Goal: Task Accomplishment & Management: Use online tool/utility

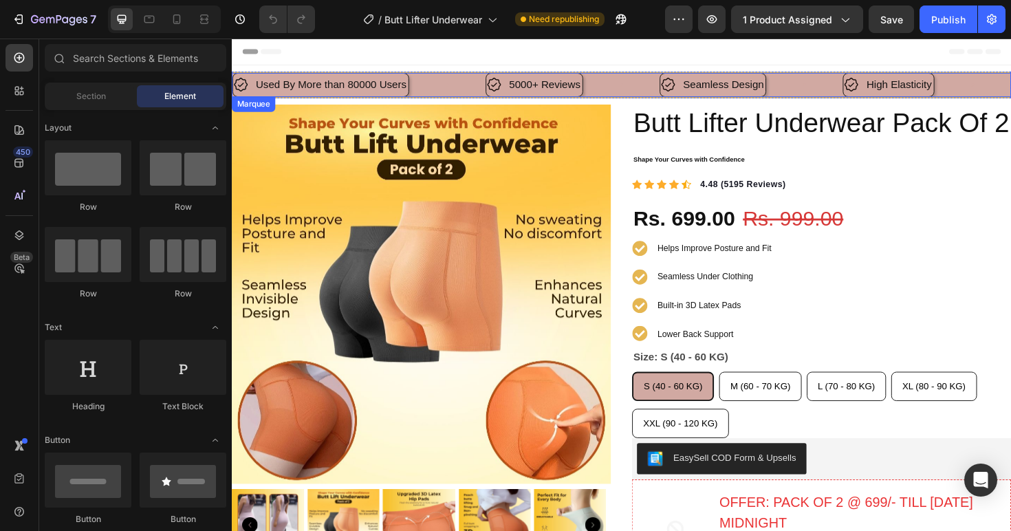
click at [656, 89] on div "5000+ Reviews Item List" at bounding box center [593, 87] width 184 height 25
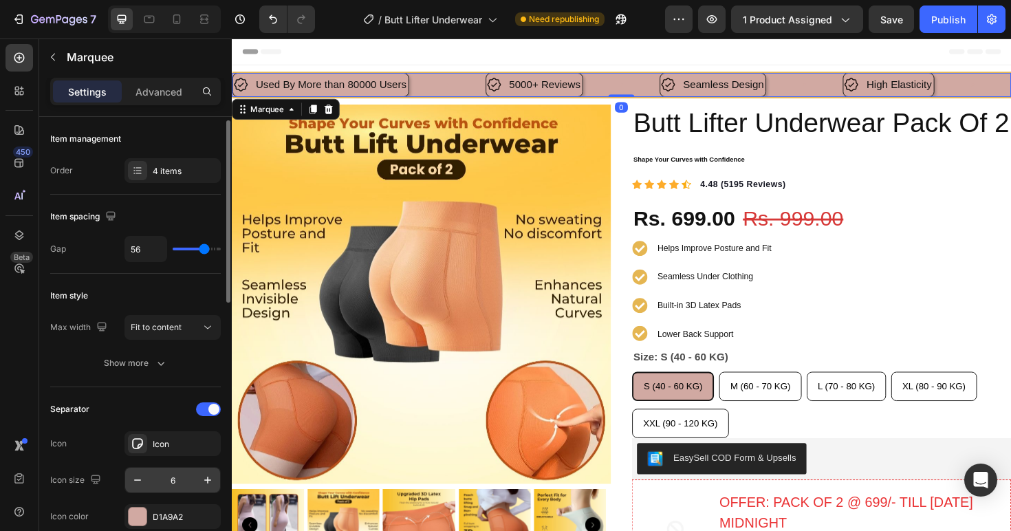
scroll to position [138, 0]
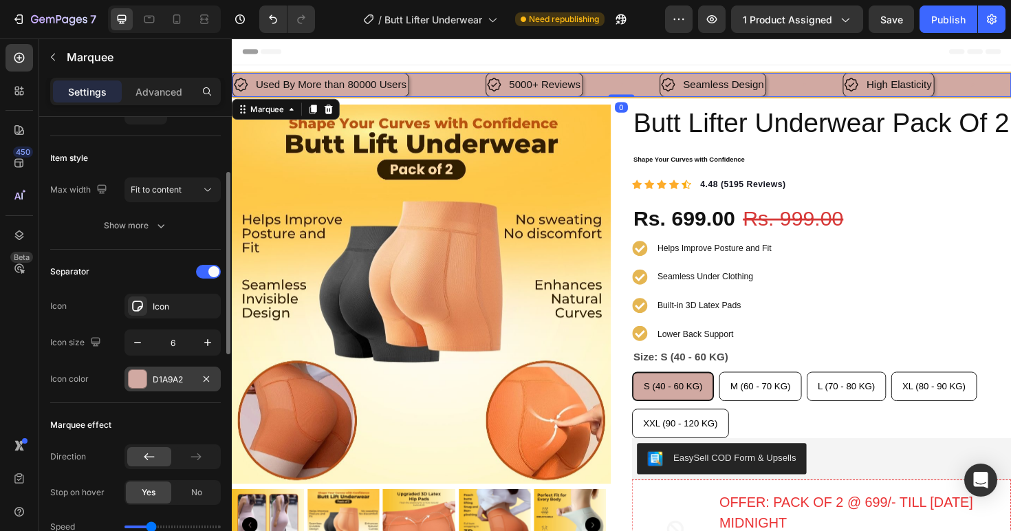
click at [169, 371] on div "D1A9A2" at bounding box center [172, 379] width 96 height 25
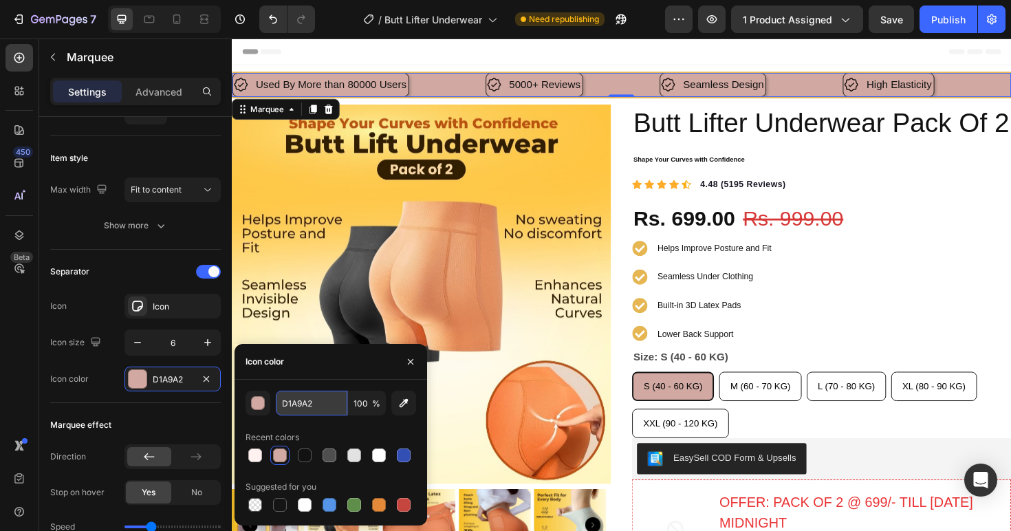
click at [301, 408] on input "D1A9A2" at bounding box center [312, 403] width 72 height 25
click at [301, 407] on input "D1A9A2" at bounding box center [312, 403] width 72 height 25
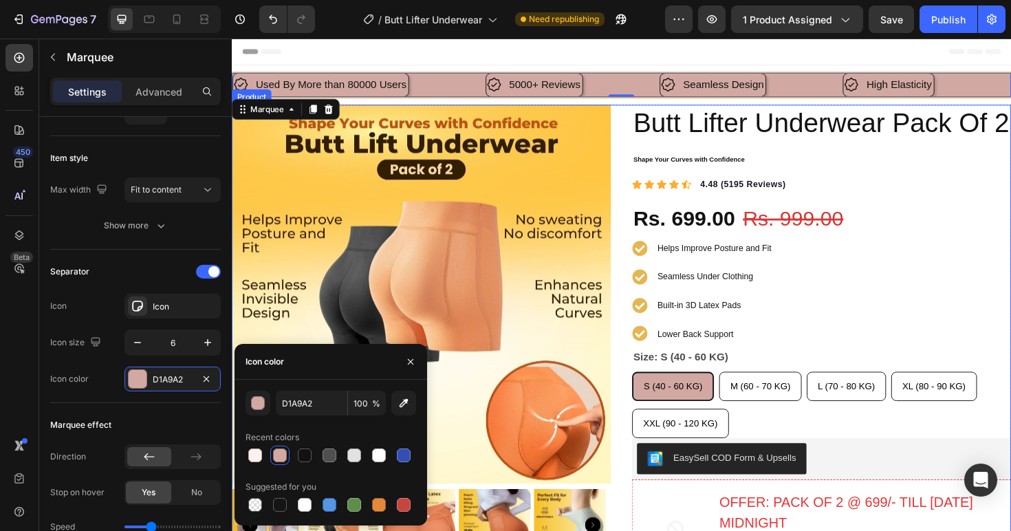
click at [916, 203] on div "Icon Icon Icon Icon Icon Icon List Hoz 4.48 (5195 Reviews) Text block Row" at bounding box center [856, 194] width 402 height 18
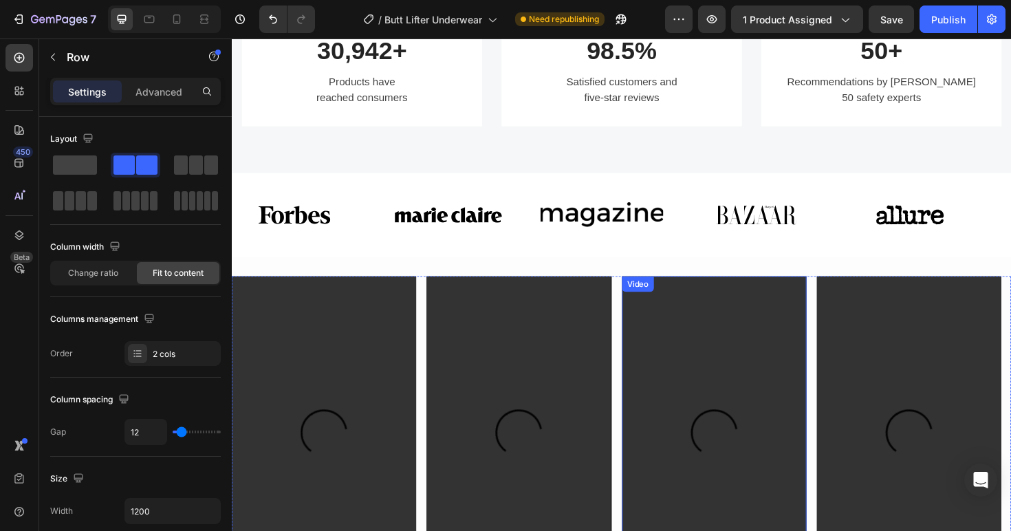
scroll to position [935, 0]
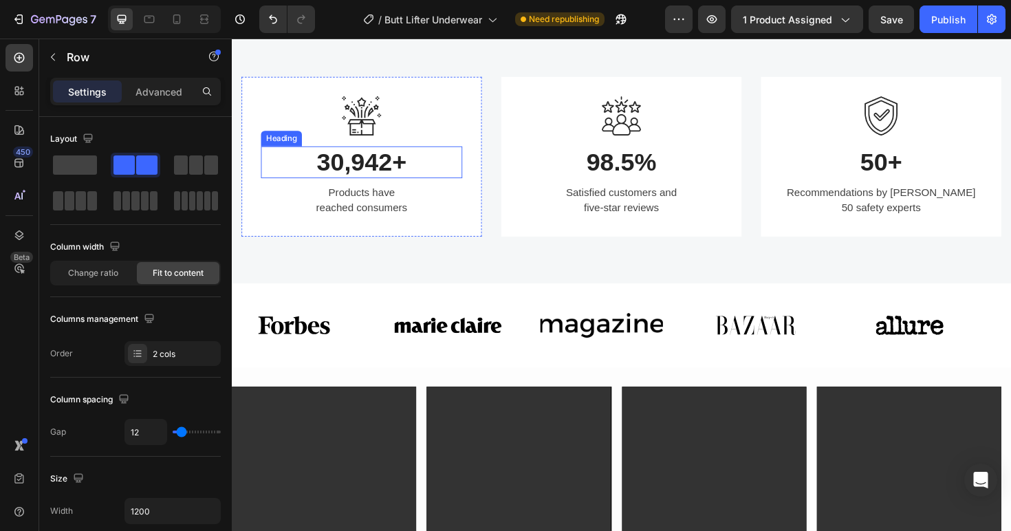
click at [319, 186] on p "30,942+" at bounding box center [369, 170] width 210 height 32
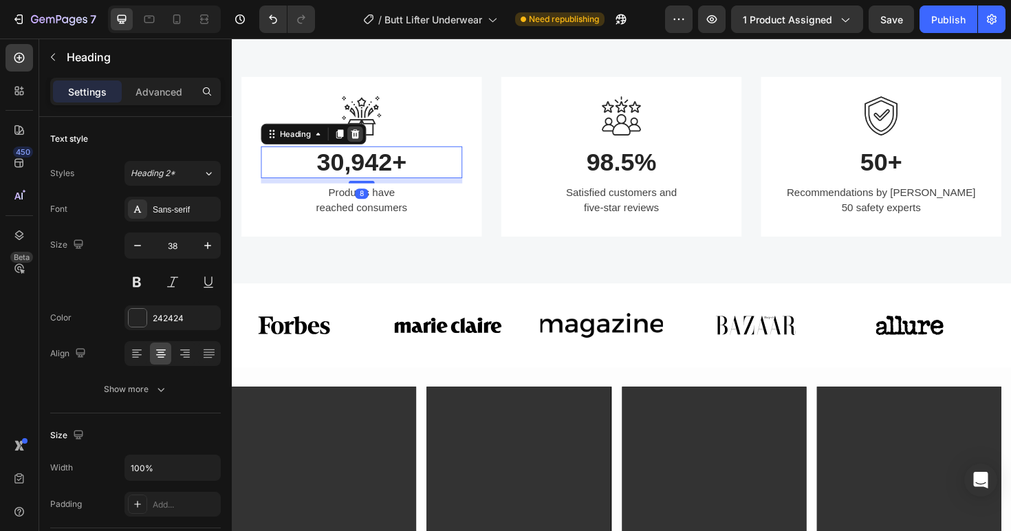
click at [361, 148] on div at bounding box center [362, 139] width 17 height 17
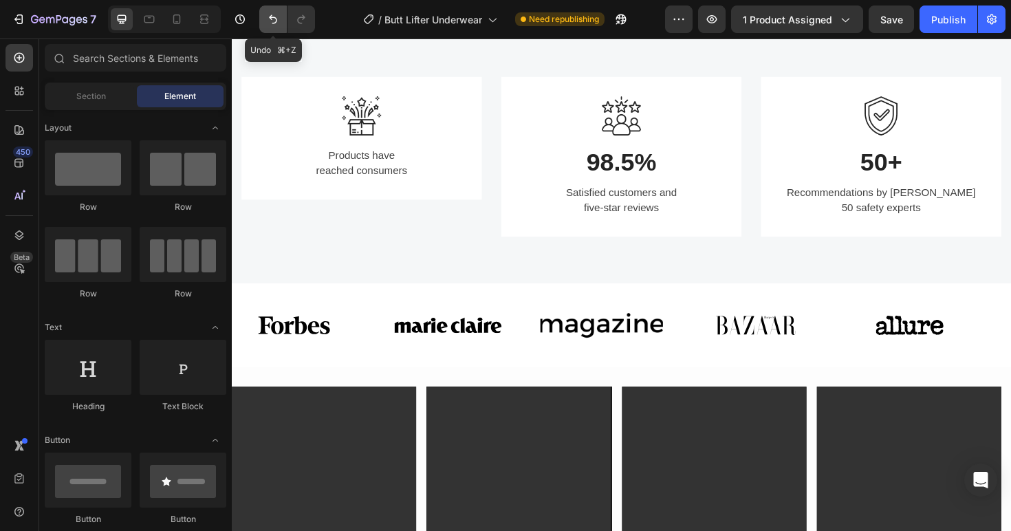
click at [278, 31] on button "Undo/Redo" at bounding box center [273, 20] width 28 height 28
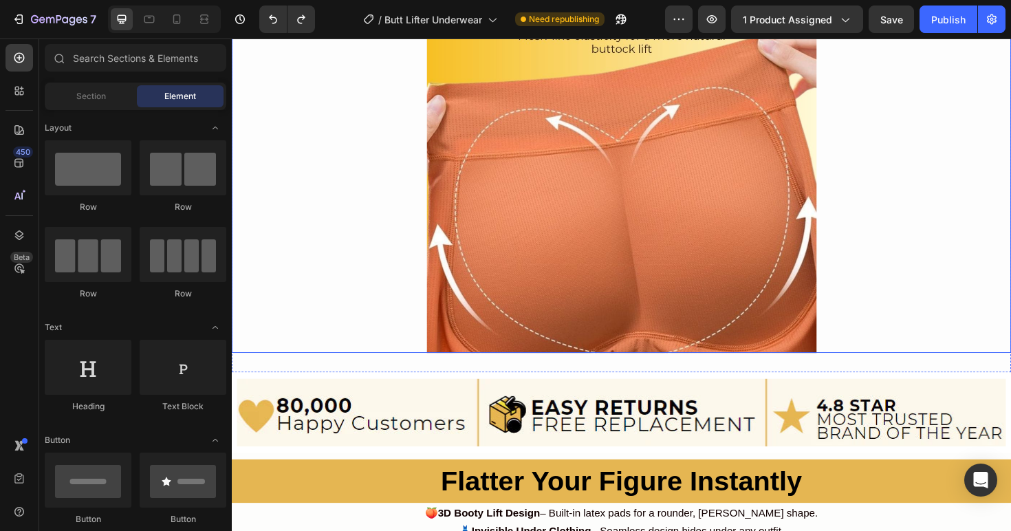
scroll to position [1903, 0]
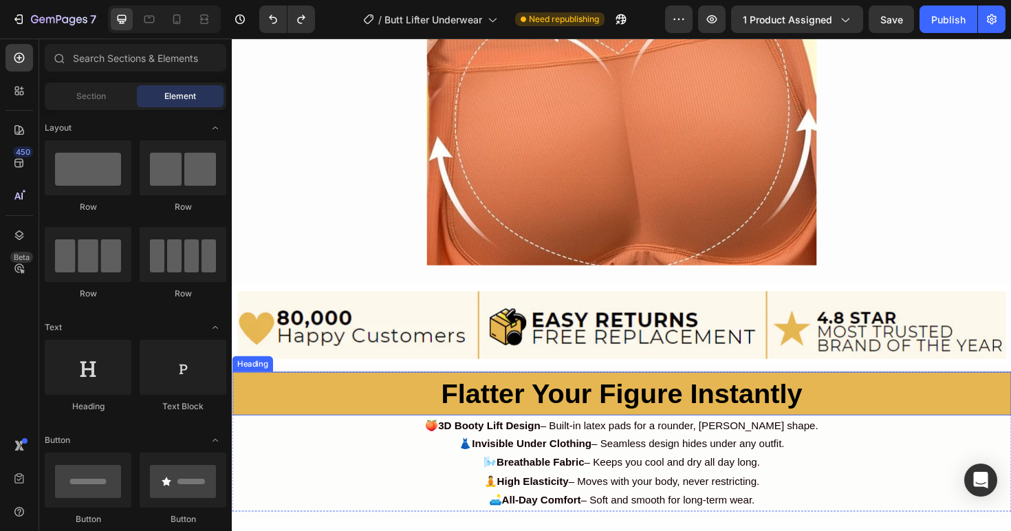
click at [917, 406] on h2 "Flatter Your Figure Instantly" at bounding box center [644, 414] width 825 height 46
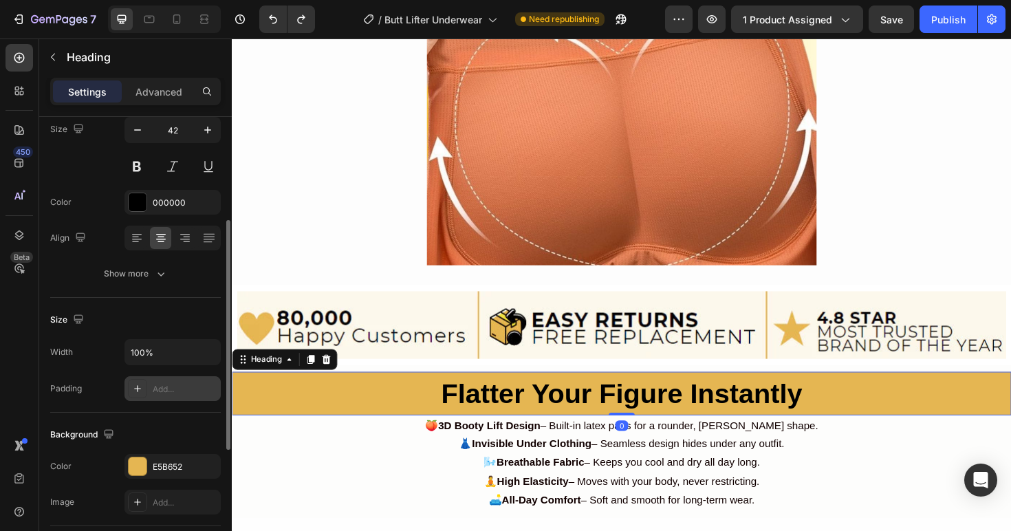
scroll to position [145, 0]
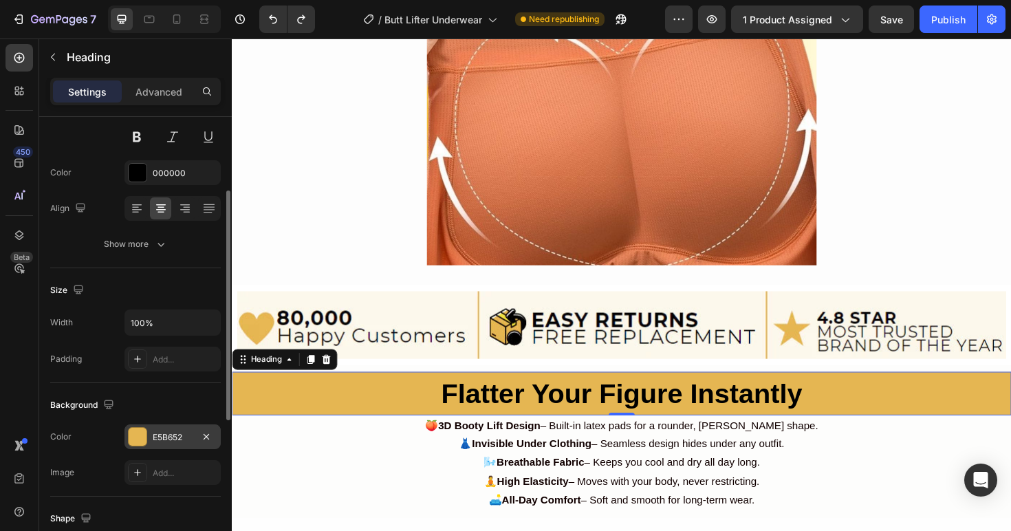
click at [178, 435] on div "E5B652" at bounding box center [173, 437] width 40 height 12
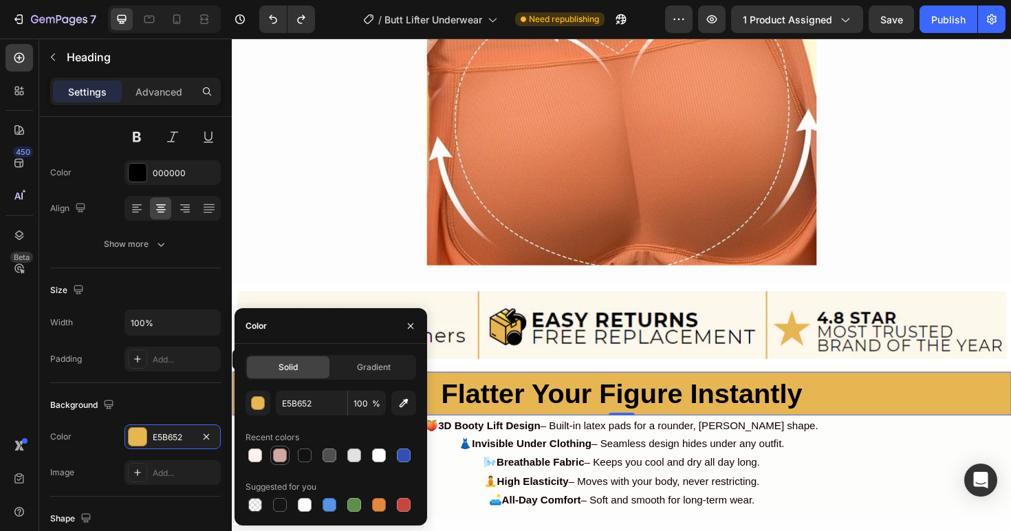
click at [276, 453] on div at bounding box center [280, 455] width 14 height 14
type input "D1A9A2"
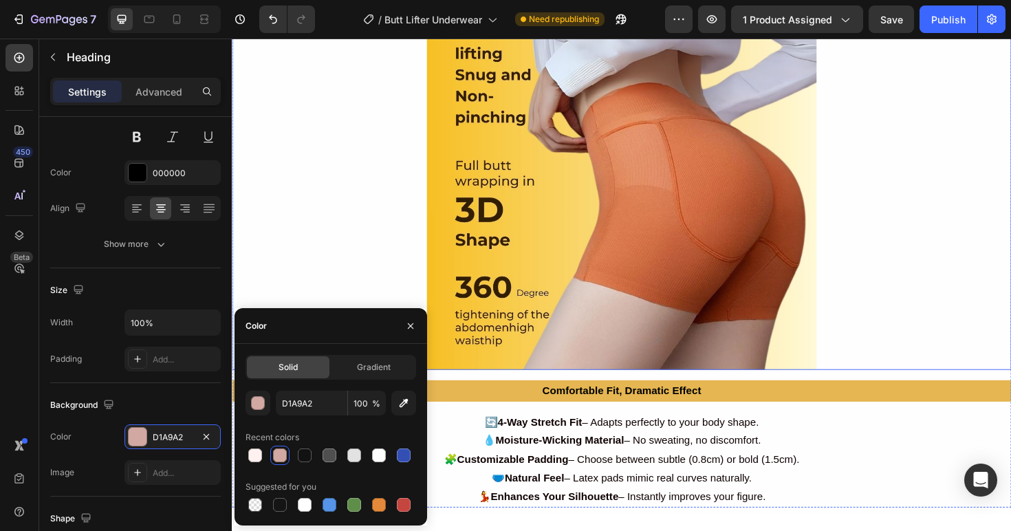
scroll to position [2563, 0]
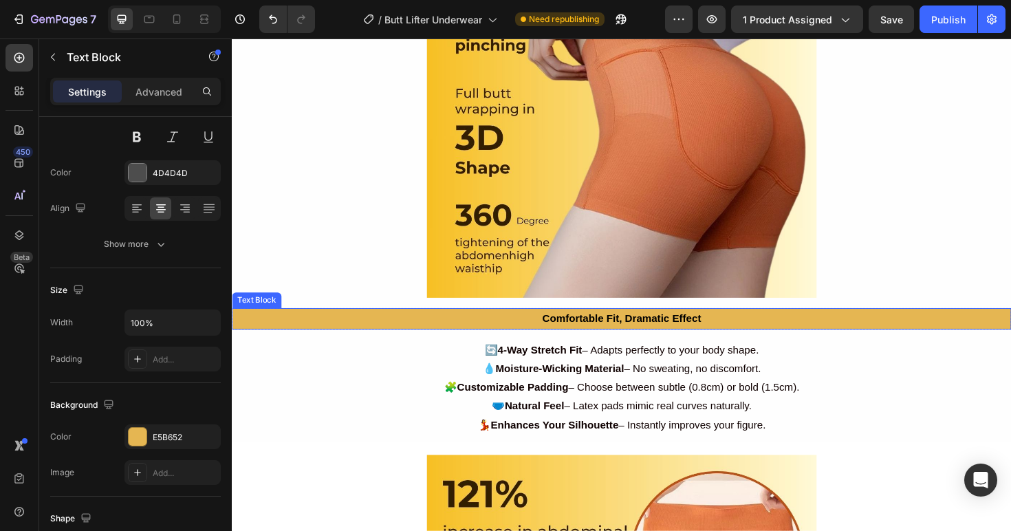
click at [889, 330] on p "Comfortable Fit, Dramatic Effect" at bounding box center [644, 335] width 823 height 20
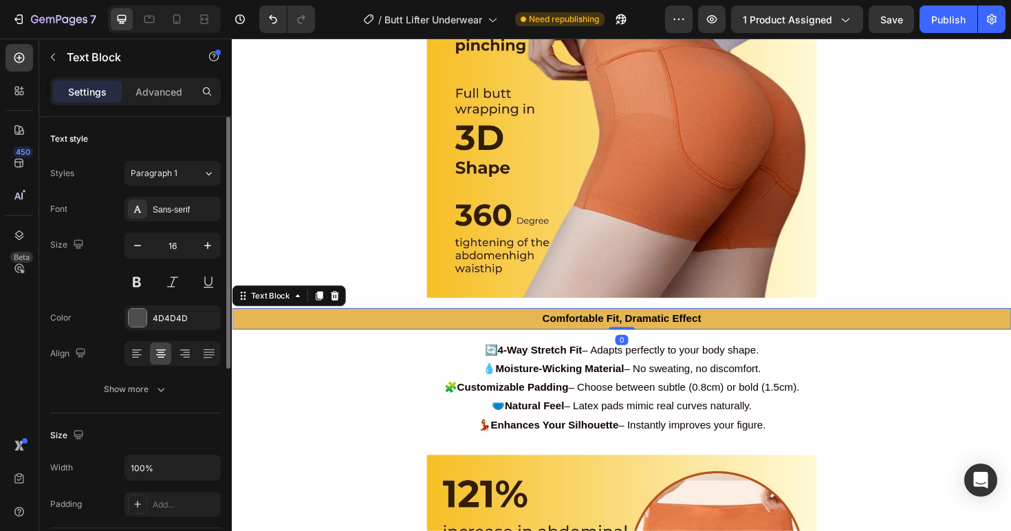
click at [697, 334] on strong "Comfortable Fit, Dramatic Effect" at bounding box center [645, 335] width 168 height 12
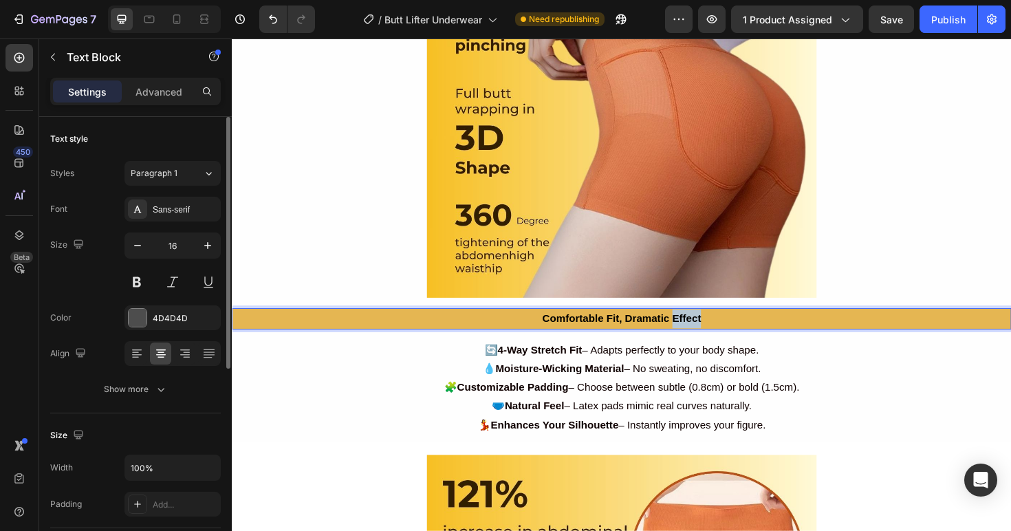
click at [697, 334] on strong "Comfortable Fit, Dramatic Effect" at bounding box center [645, 335] width 168 height 12
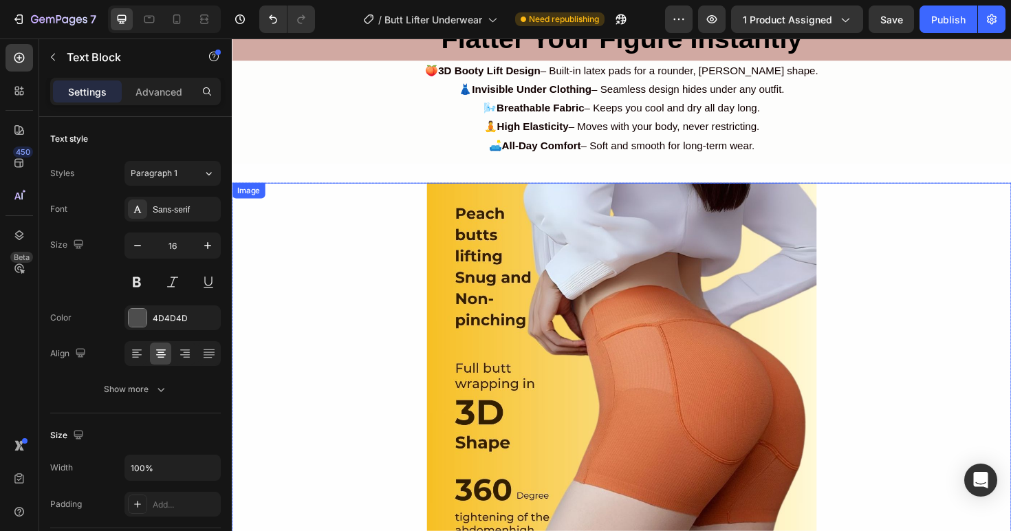
scroll to position [2244, 0]
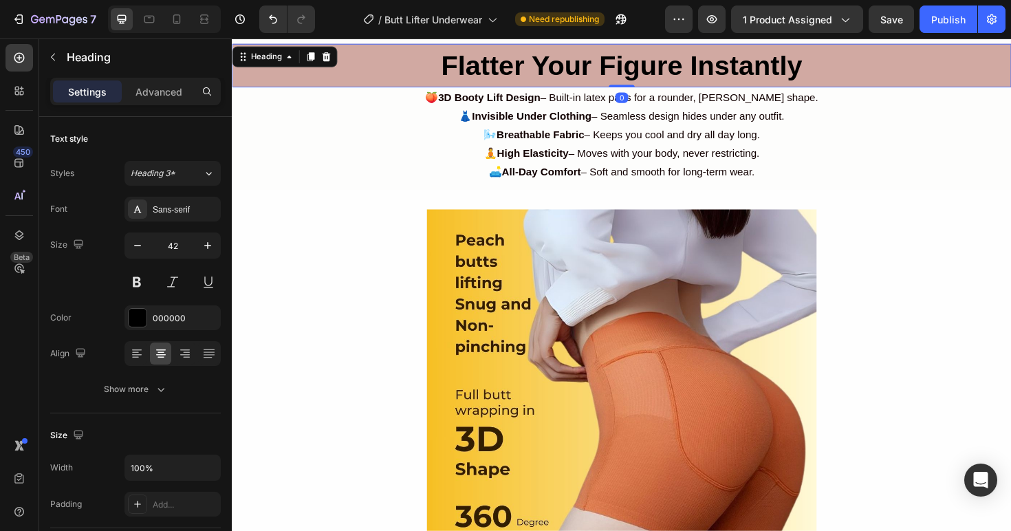
click at [631, 80] on strong "Flatter Your Figure Instantly" at bounding box center [644, 67] width 382 height 32
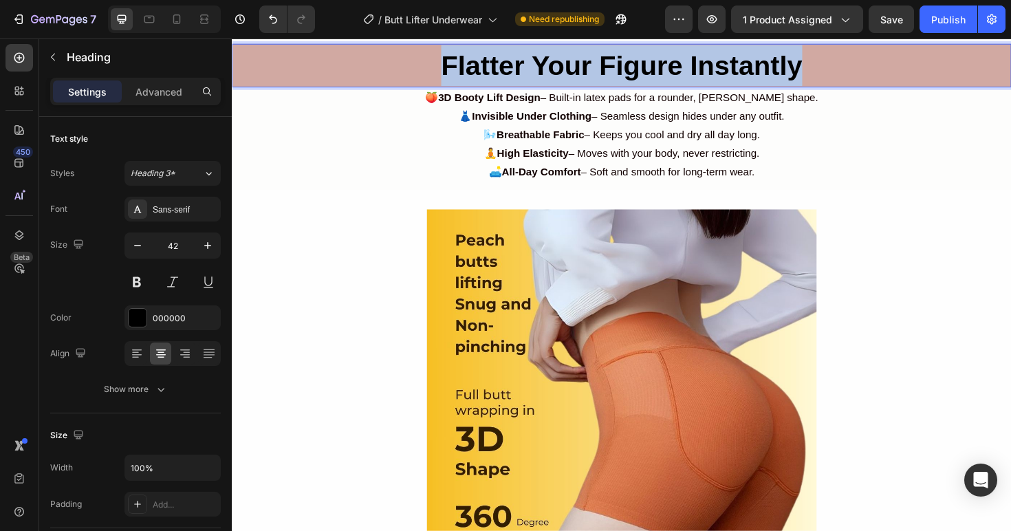
click at [631, 80] on strong "Flatter Your Figure Instantly" at bounding box center [644, 67] width 382 height 32
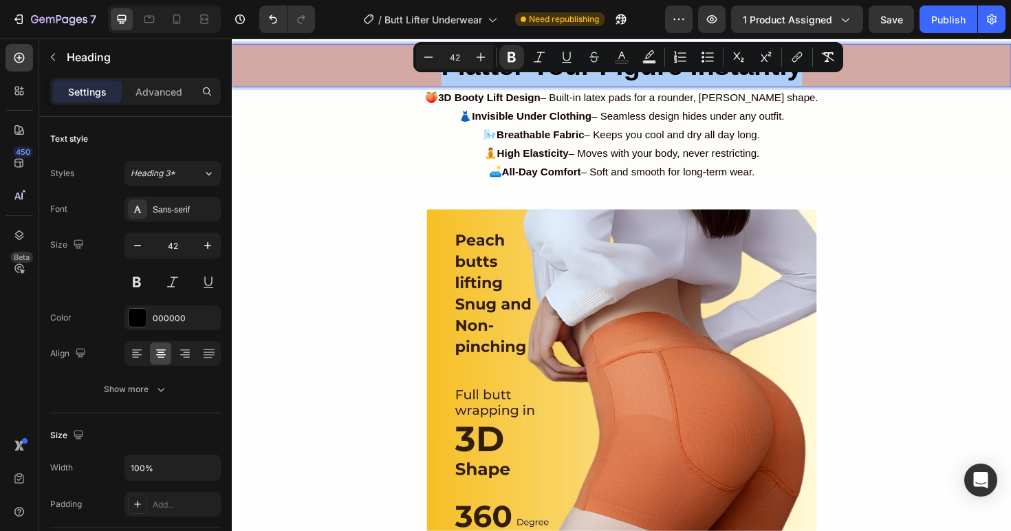
click at [461, 61] on input "42" at bounding box center [455, 57] width 28 height 17
type input "30"
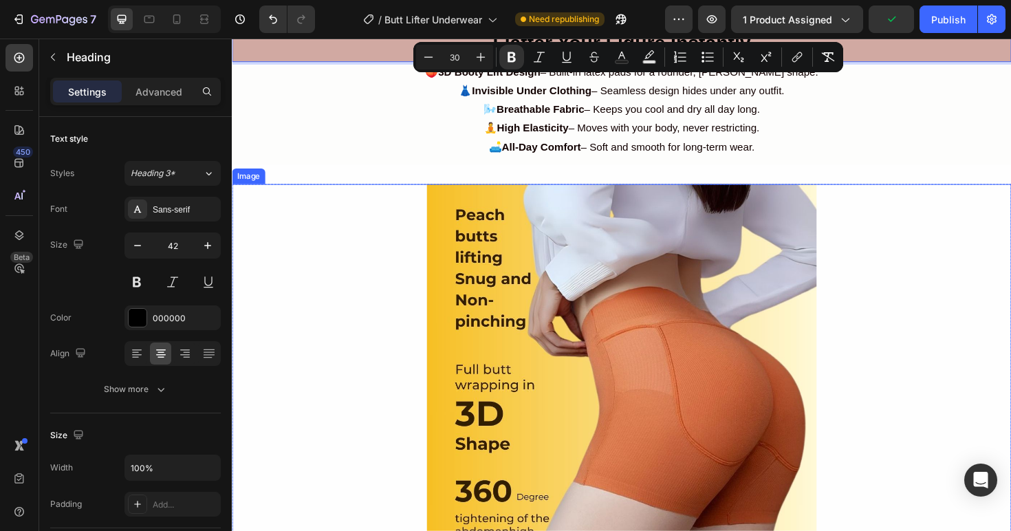
scroll to position [2560, 0]
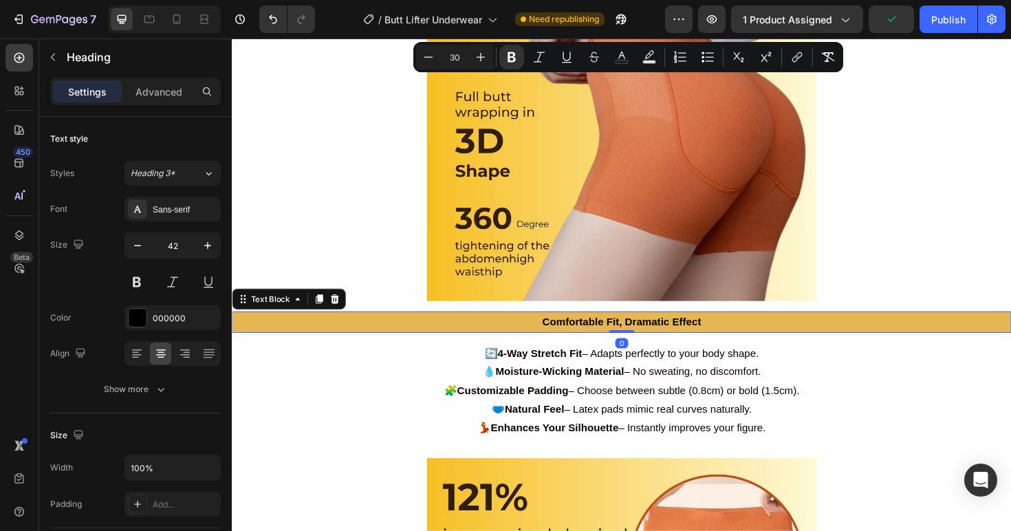
click at [655, 332] on strong "Comfortable Fit, Dramatic Effect" at bounding box center [645, 338] width 168 height 12
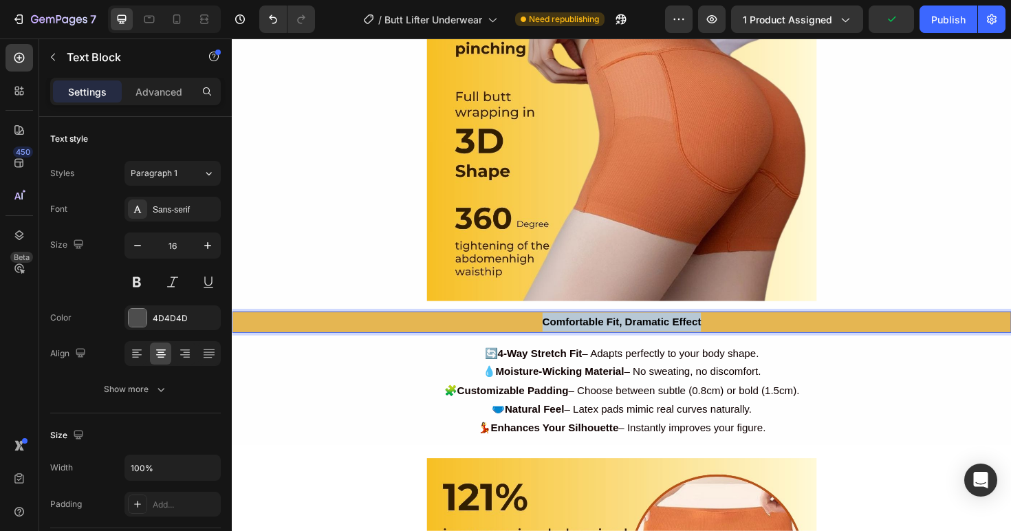
click at [655, 332] on strong "Comfortable Fit, Dramatic Effect" at bounding box center [645, 338] width 168 height 12
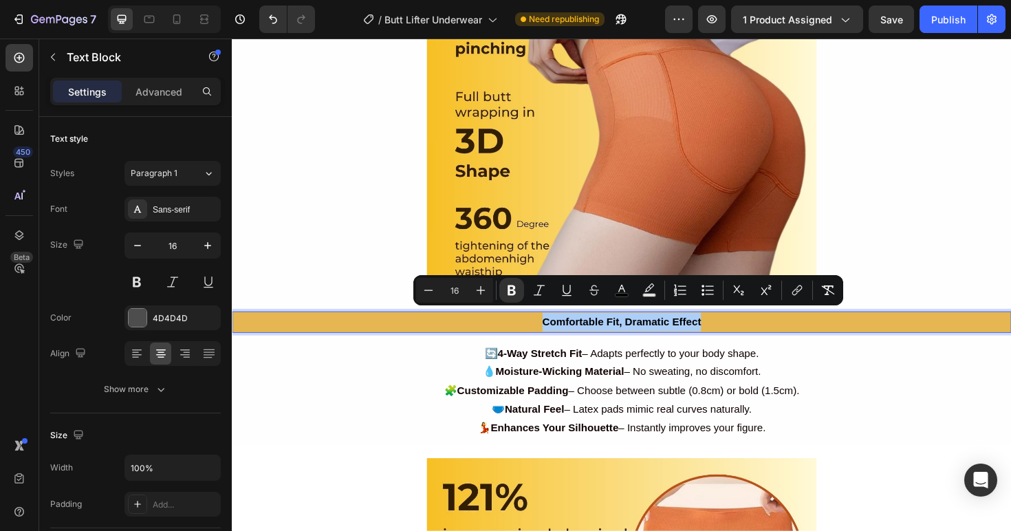
click at [455, 290] on input "16" at bounding box center [455, 290] width 28 height 17
type input "30"
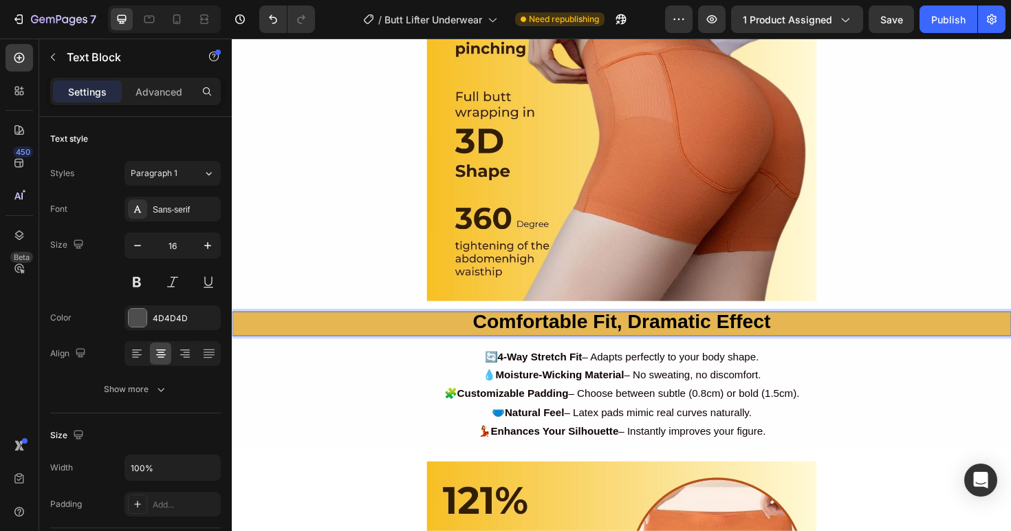
click at [921, 334] on p "Comfortable Fit, Dramatic Effect" at bounding box center [644, 340] width 823 height 23
click at [394, 331] on p "Comfortable Fit, Dramatic Effect" at bounding box center [644, 340] width 823 height 23
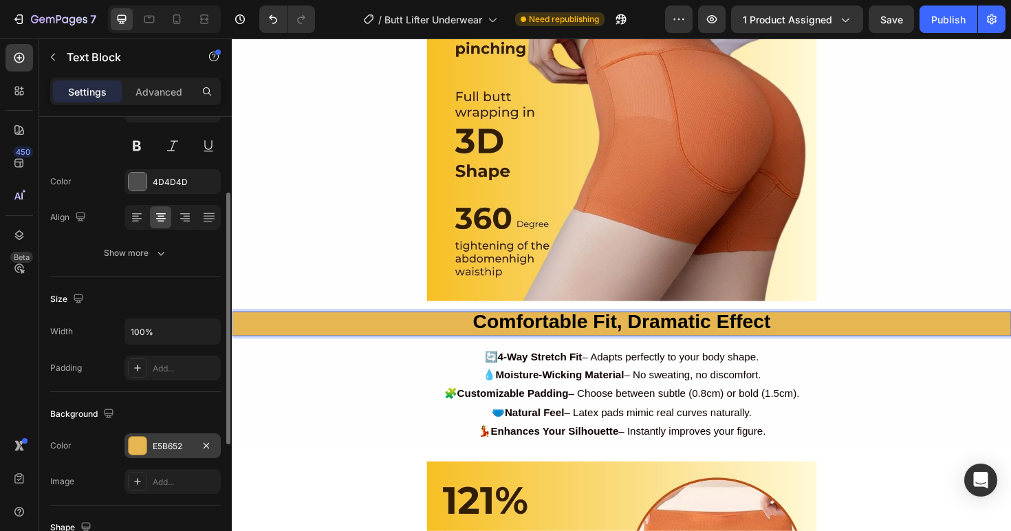
click at [163, 451] on div "E5B652" at bounding box center [173, 446] width 40 height 12
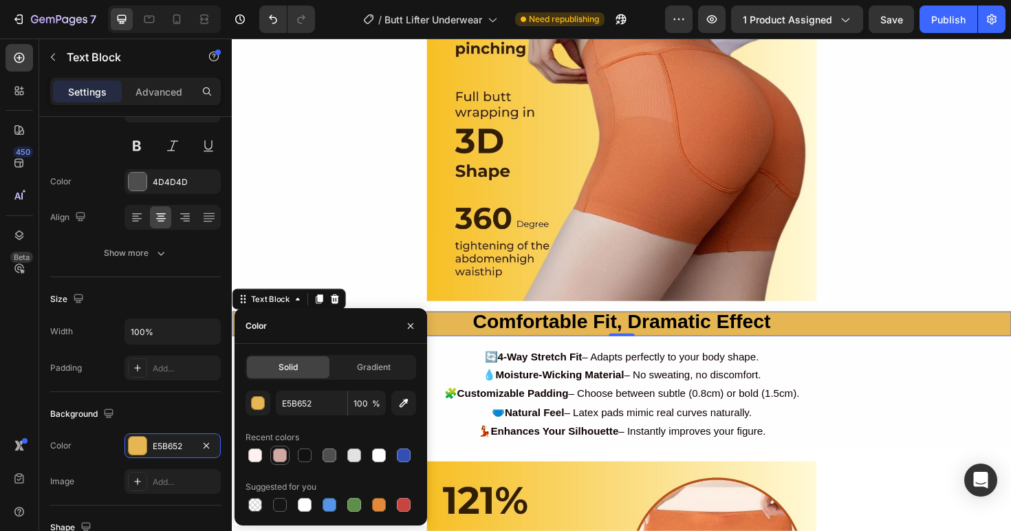
click at [275, 455] on div at bounding box center [280, 455] width 14 height 14
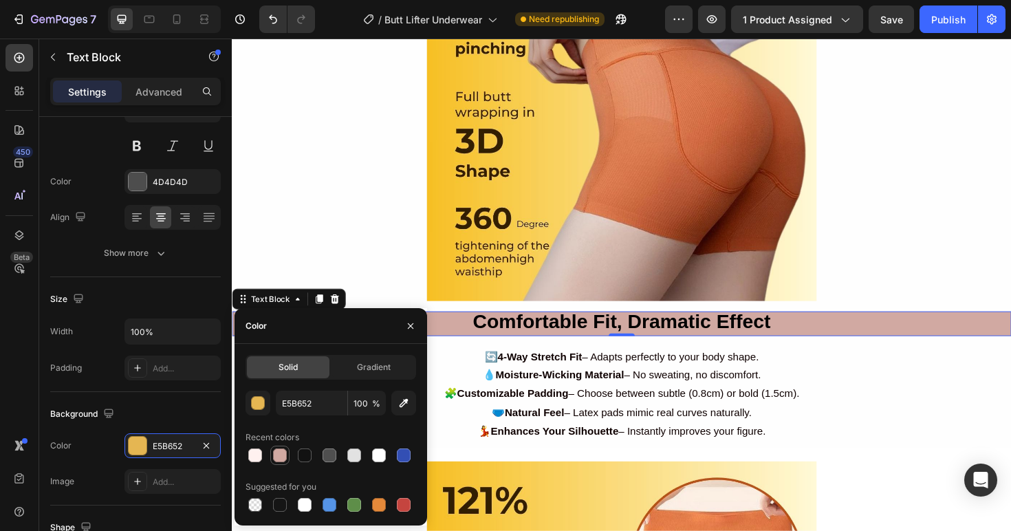
type input "D1A9A2"
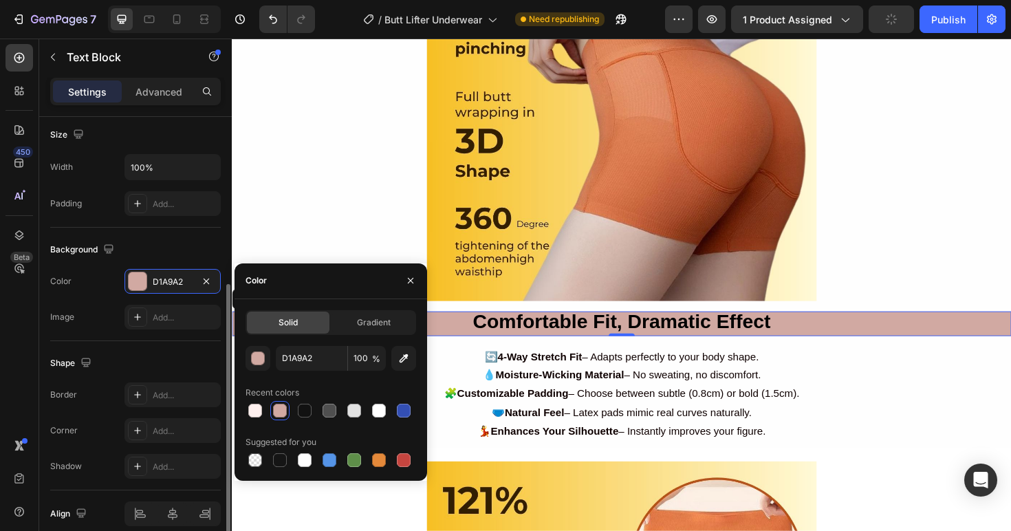
scroll to position [362, 0]
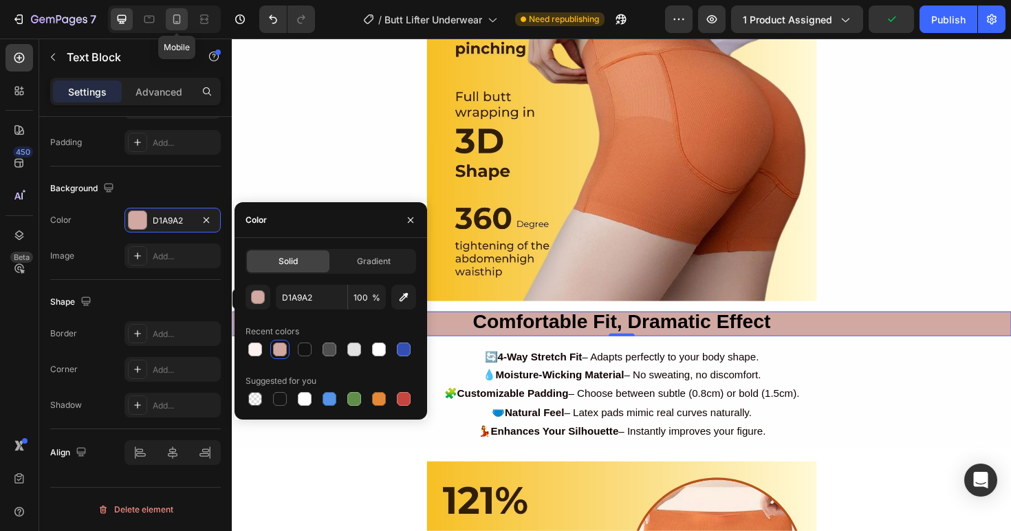
click at [177, 26] on div at bounding box center [177, 19] width 22 height 22
type input "20"
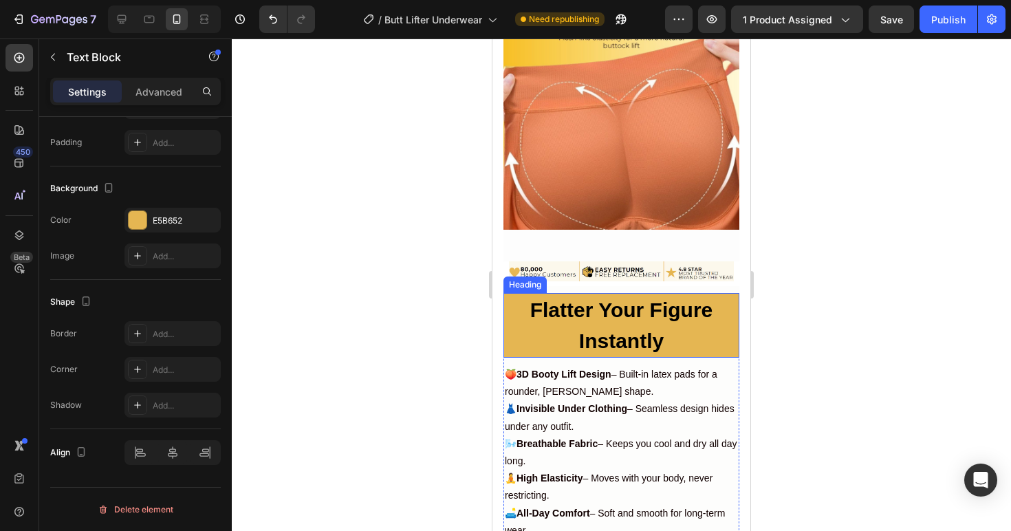
scroll to position [1990, 0]
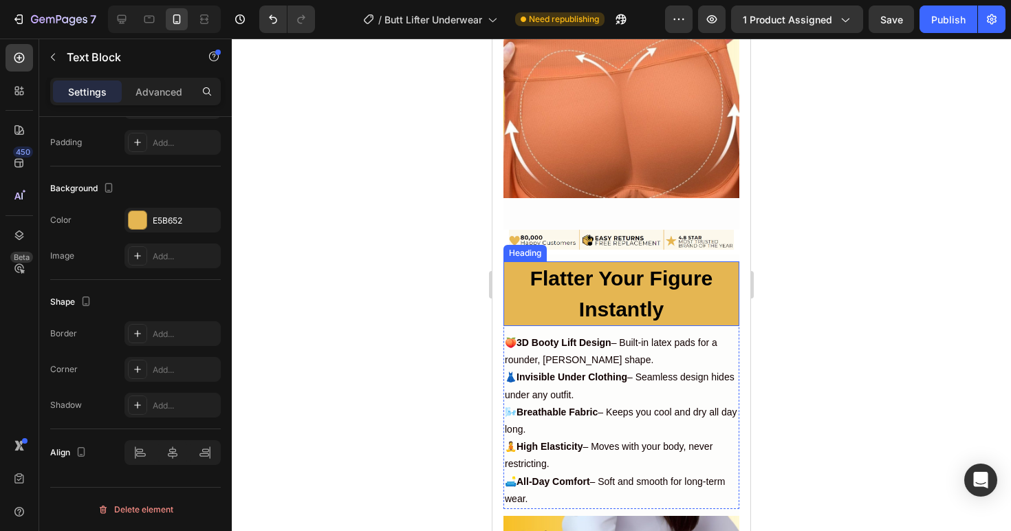
click at [699, 304] on h2 "Flatter Your Figure Instantly" at bounding box center [621, 293] width 236 height 65
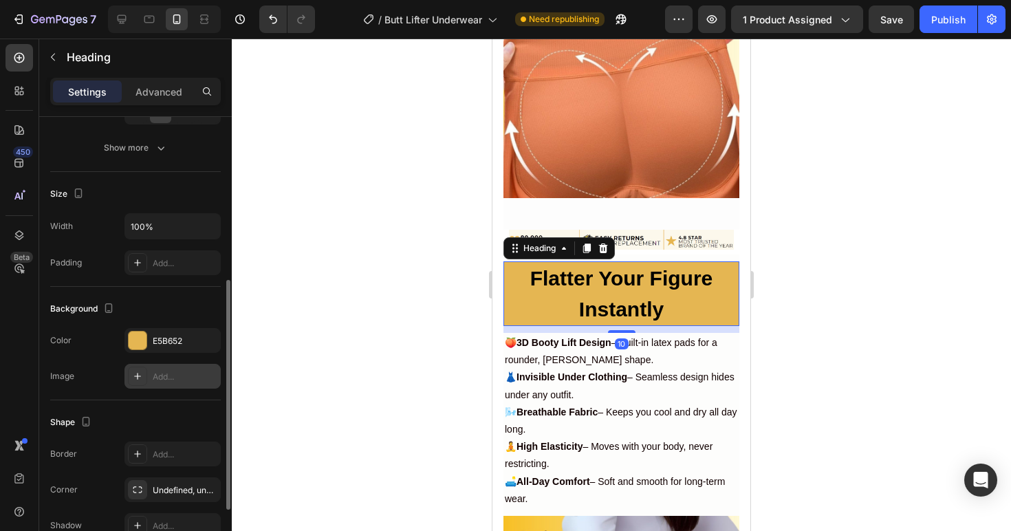
scroll to position [268, 0]
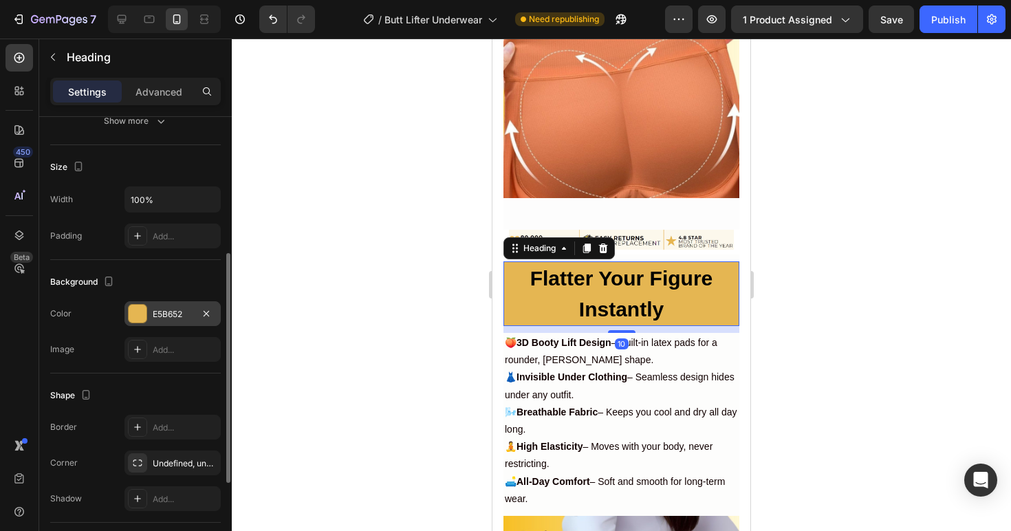
click at [179, 321] on div "E5B652" at bounding box center [172, 313] width 96 height 25
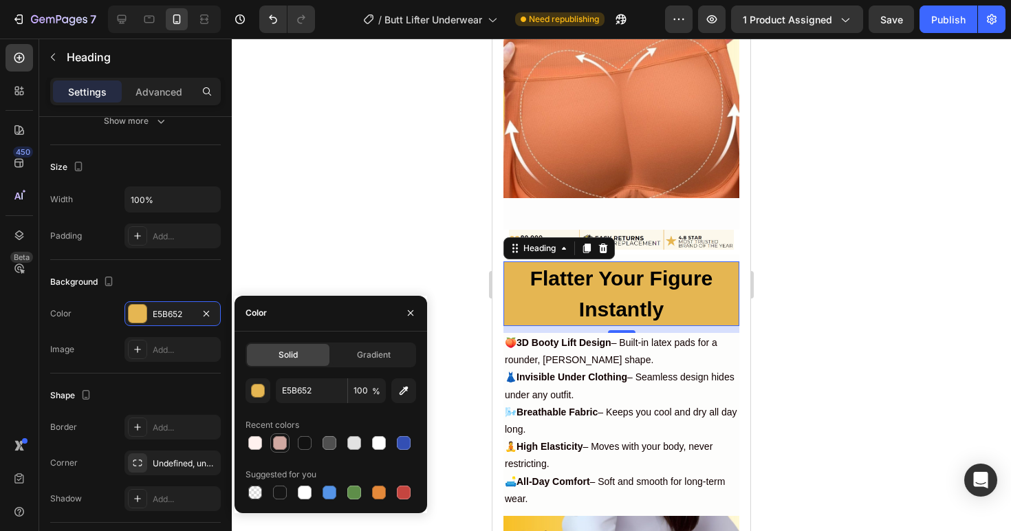
click at [281, 440] on div at bounding box center [280, 443] width 14 height 14
type input "D1A9A2"
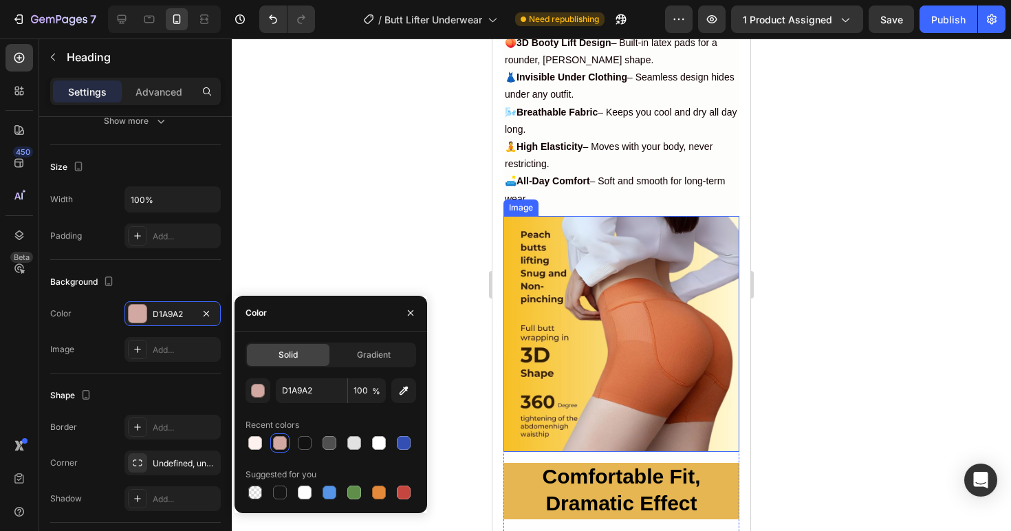
scroll to position [2420, 0]
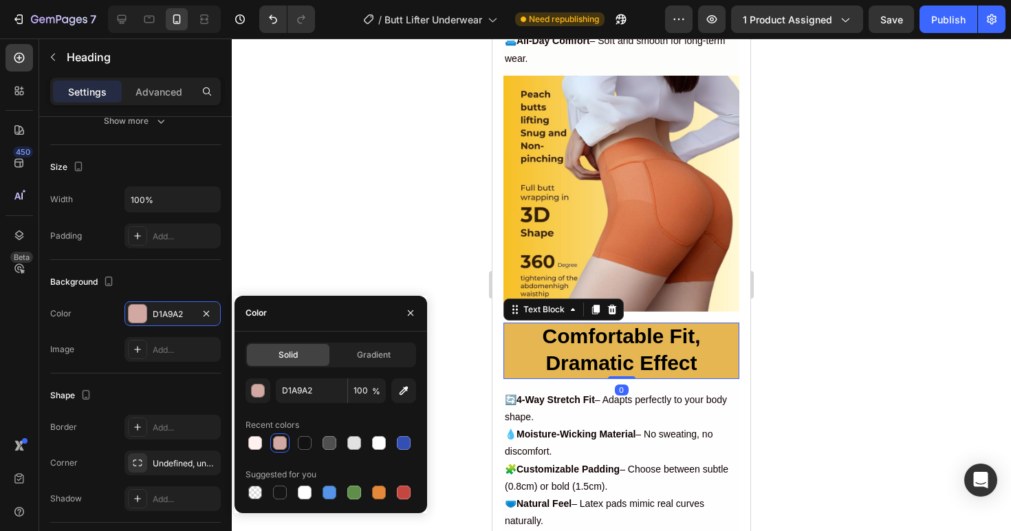
drag, startPoint x: 717, startPoint y: 347, endPoint x: 583, endPoint y: 358, distance: 134.6
click at [717, 347] on p "Comfortable Fit, Dramatic Effect" at bounding box center [621, 351] width 233 height 54
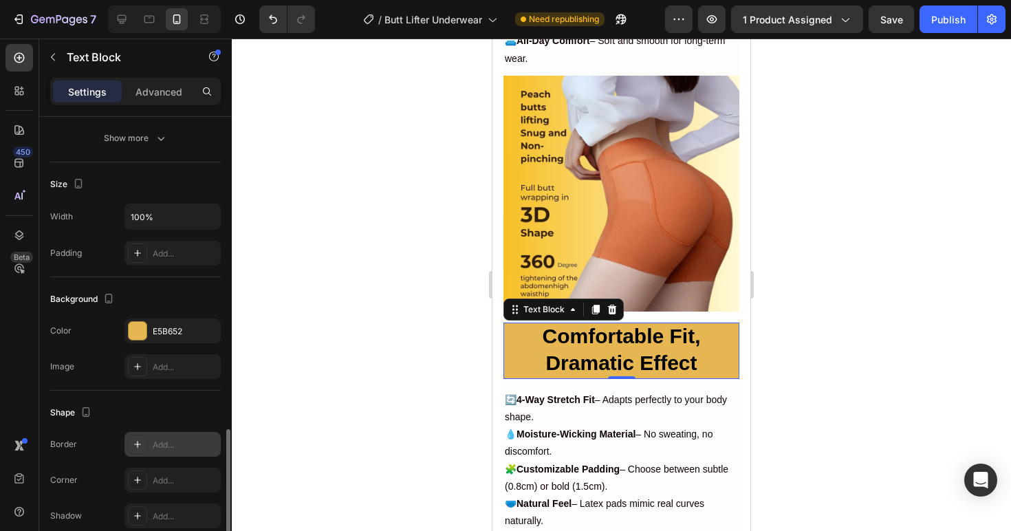
scroll to position [362, 0]
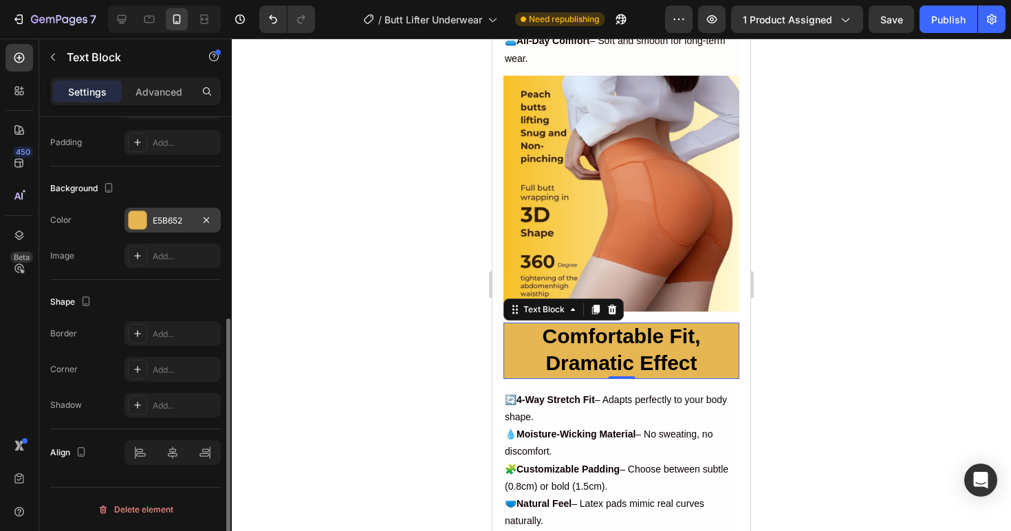
click at [161, 225] on div "E5B652" at bounding box center [173, 221] width 40 height 12
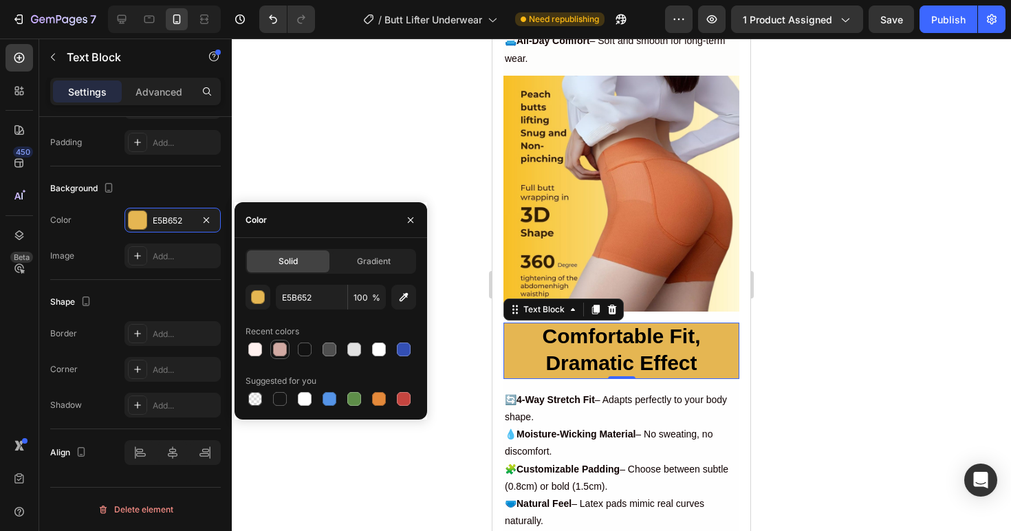
click at [278, 353] on div at bounding box center [280, 350] width 14 height 14
type input "D1A9A2"
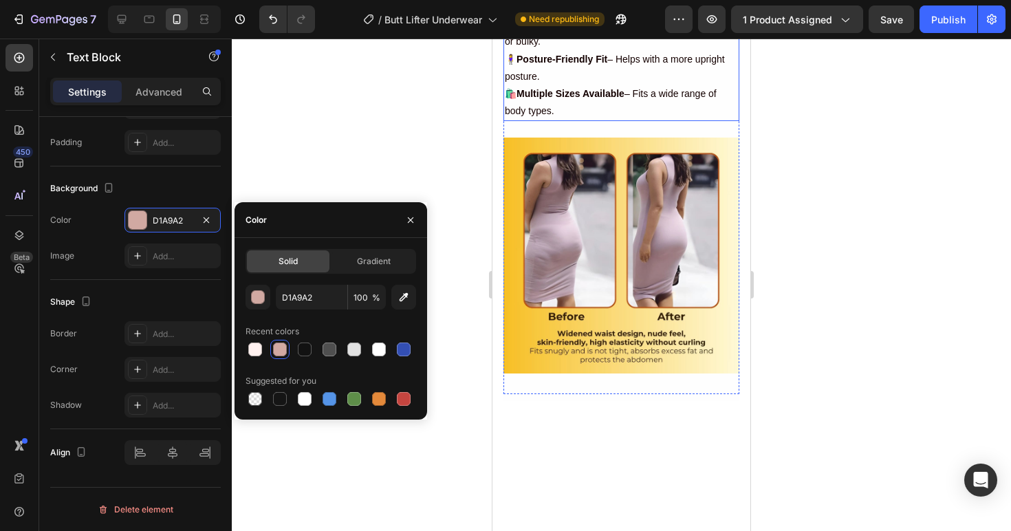
scroll to position [3119, 0]
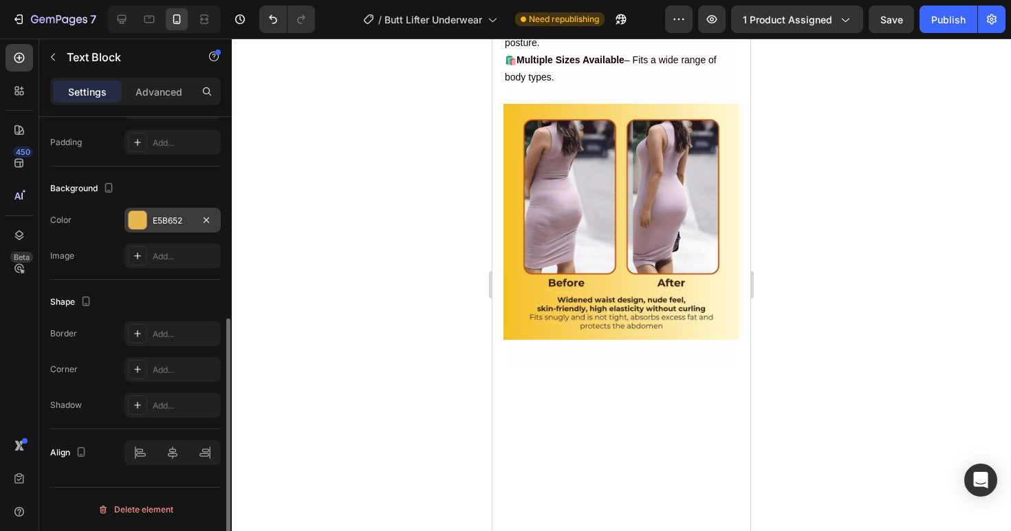
click at [172, 221] on div "E5B652" at bounding box center [173, 221] width 40 height 12
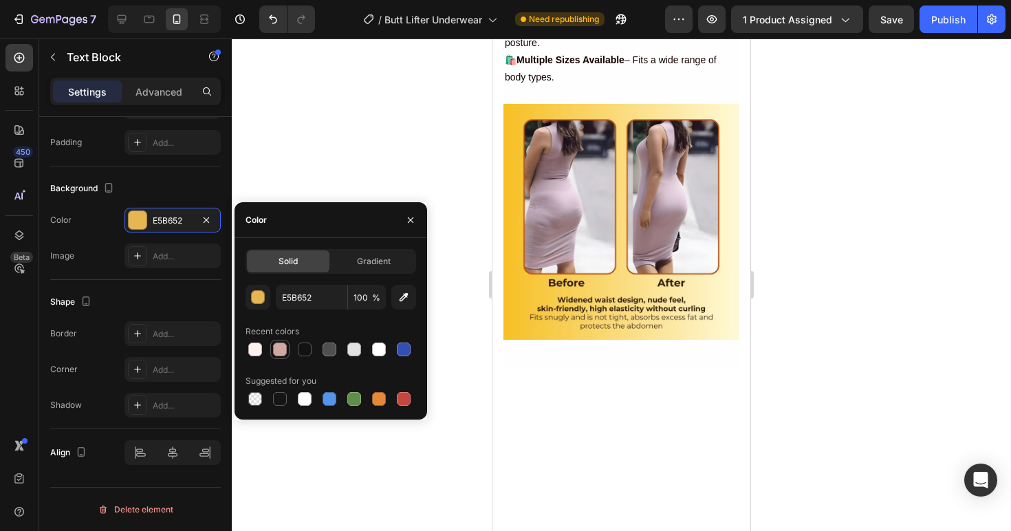
click at [281, 347] on div at bounding box center [280, 350] width 14 height 14
type input "D1A9A2"
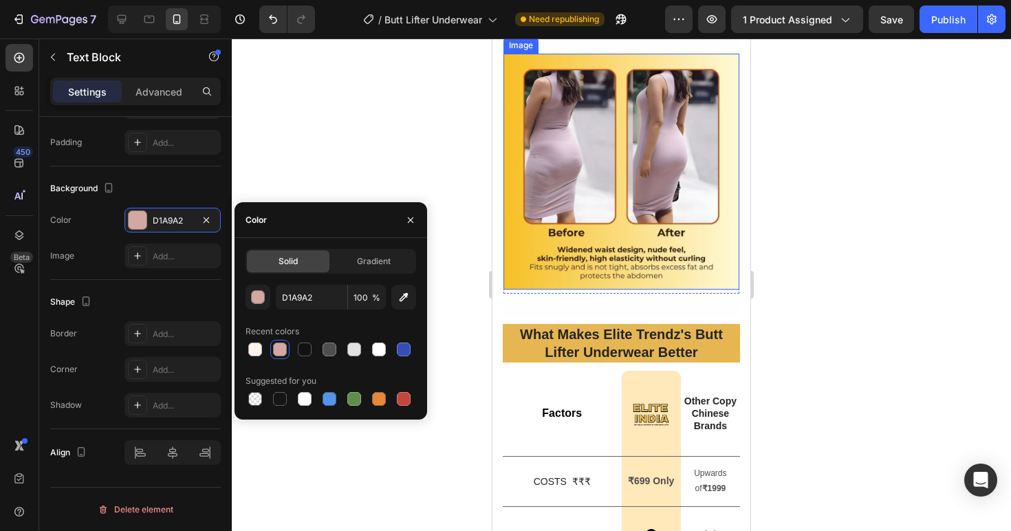
scroll to position [3498, 0]
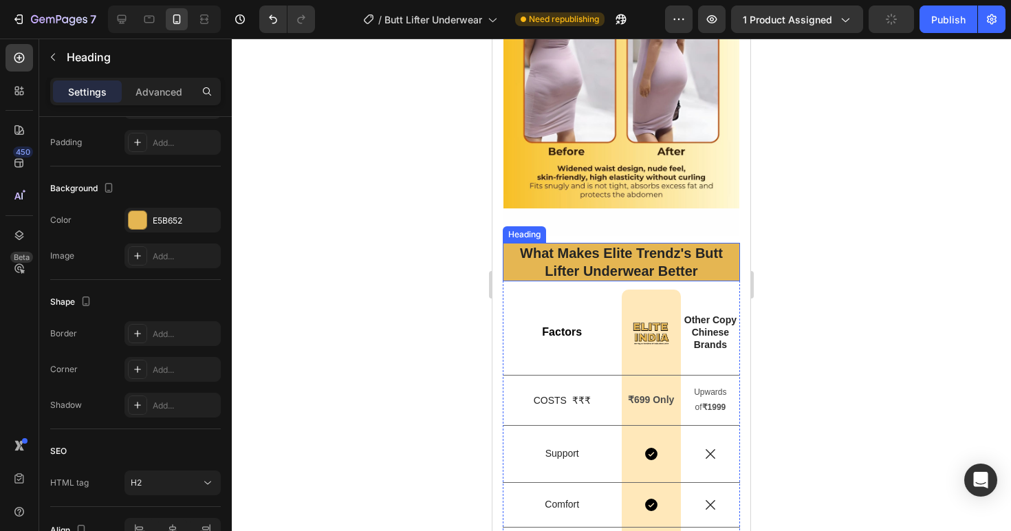
click at [716, 278] on h2 "What Makes Elite Trendz's Butt Lifter Underwear Better" at bounding box center [621, 262] width 237 height 39
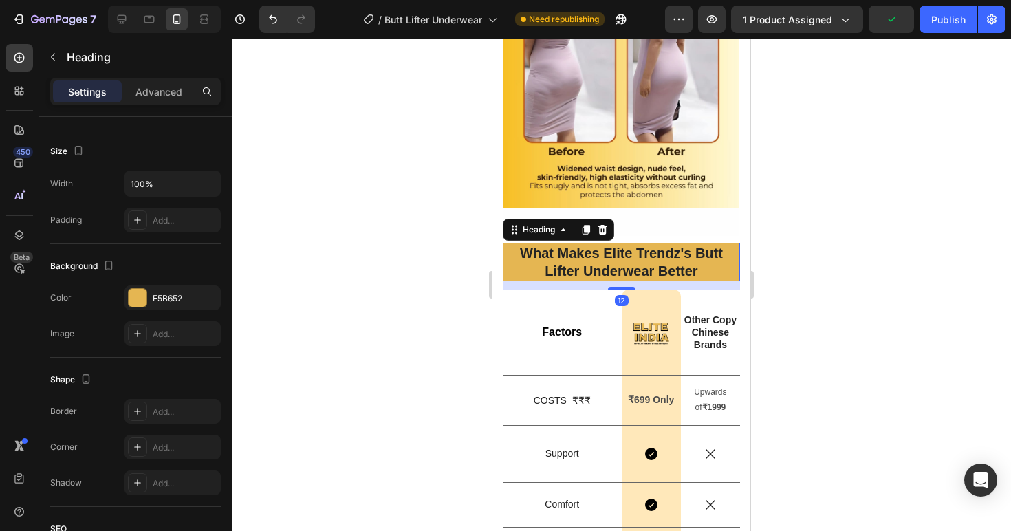
scroll to position [439, 0]
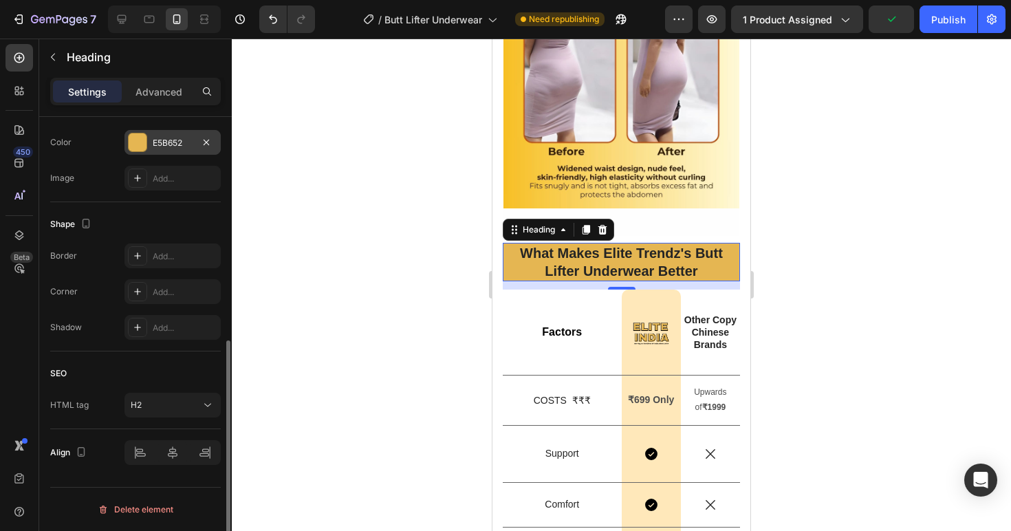
click at [138, 144] on div at bounding box center [138, 142] width 18 height 18
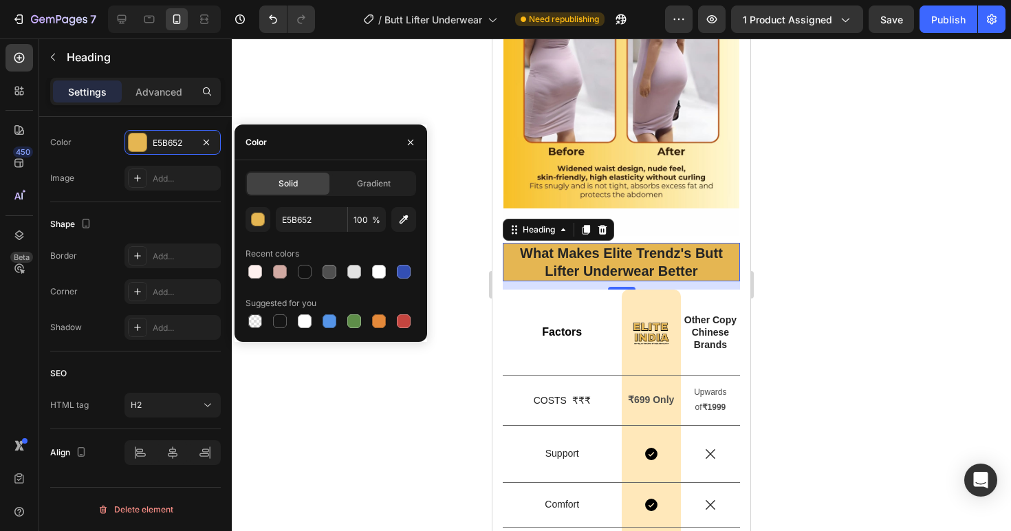
drag, startPoint x: 276, startPoint y: 265, endPoint x: 393, endPoint y: 261, distance: 117.0
click at [276, 265] on div at bounding box center [280, 272] width 14 height 14
type input "D1A9A2"
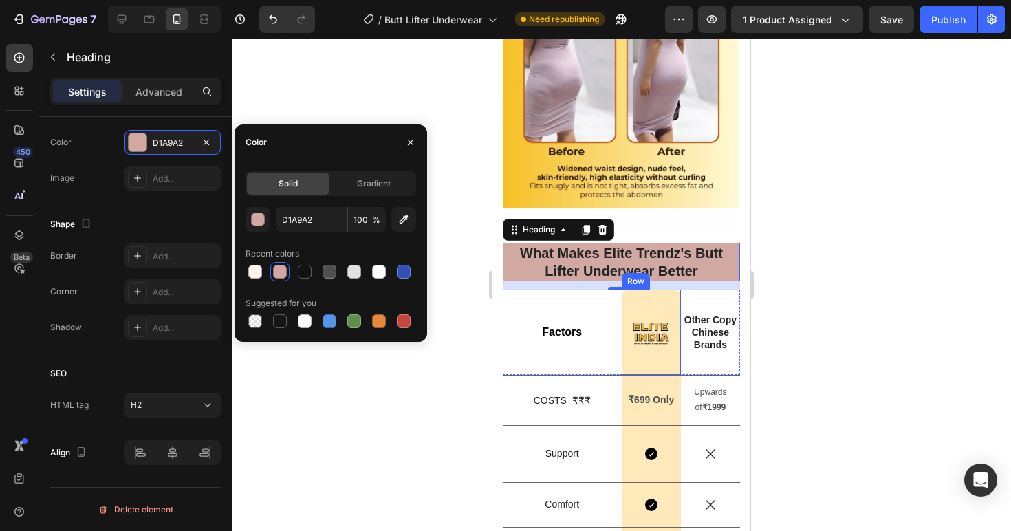
click at [658, 307] on div "Image Row" at bounding box center [651, 332] width 59 height 85
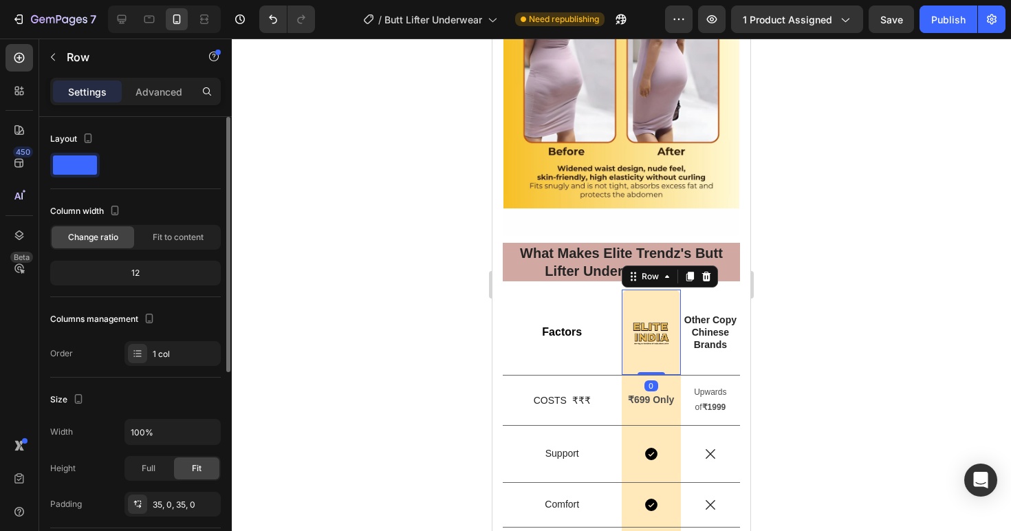
scroll to position [287, 0]
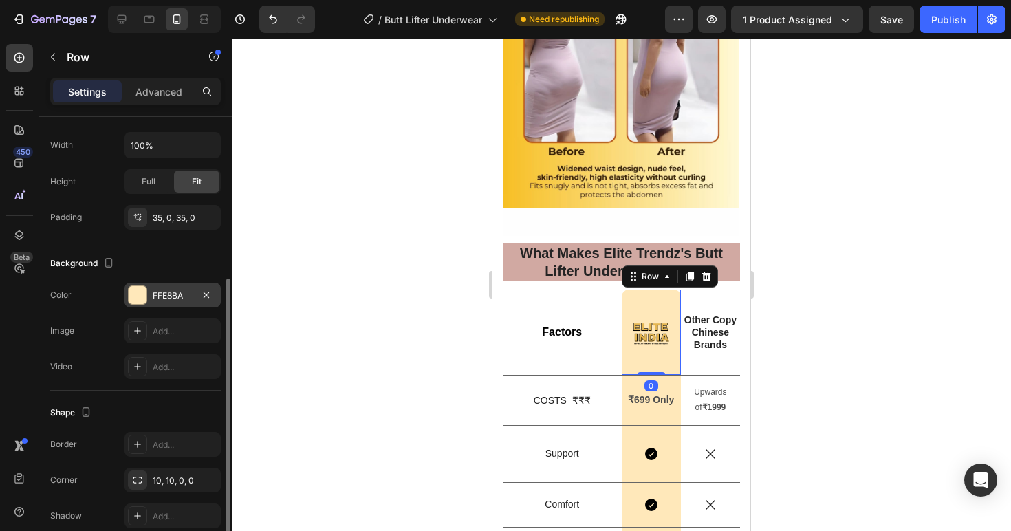
click at [177, 292] on div "FFE8BA" at bounding box center [173, 296] width 40 height 12
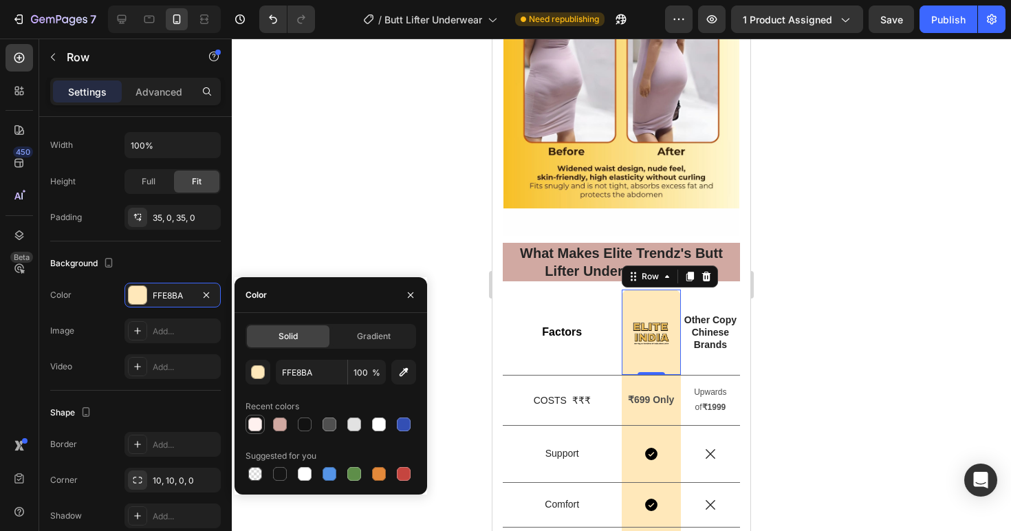
click at [257, 424] on div at bounding box center [255, 424] width 14 height 14
type input "FFF1EF"
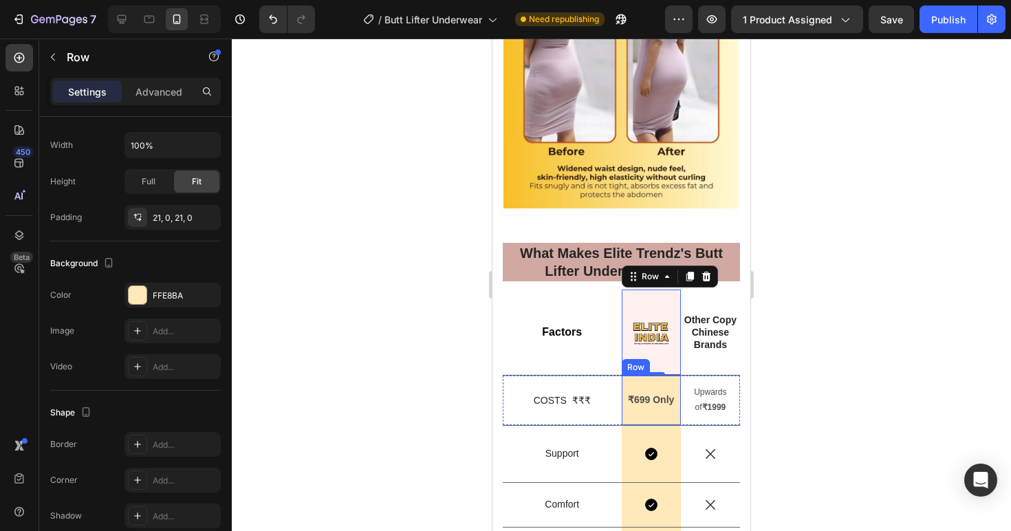
click at [658, 422] on div "₹699 Only Text Block Row" at bounding box center [651, 400] width 59 height 49
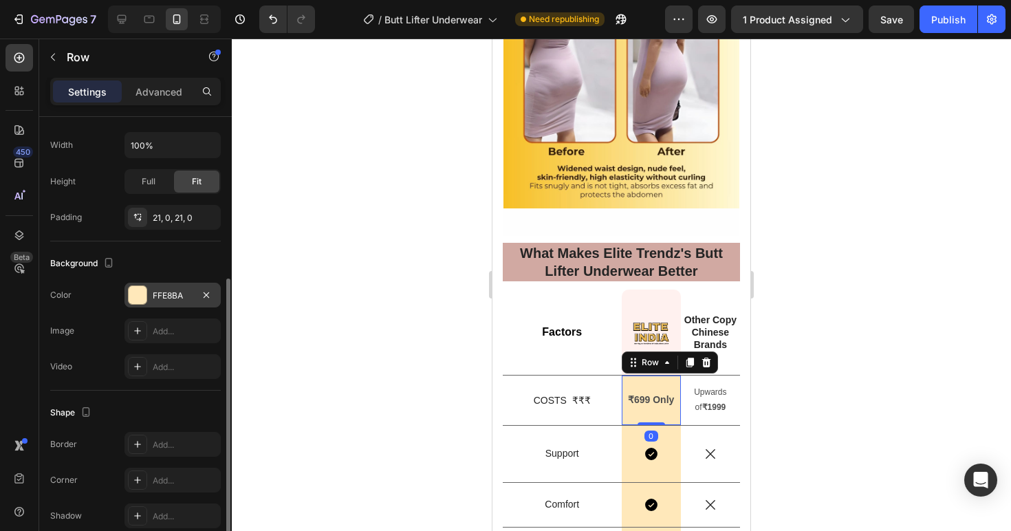
click at [140, 300] on div at bounding box center [138, 295] width 18 height 18
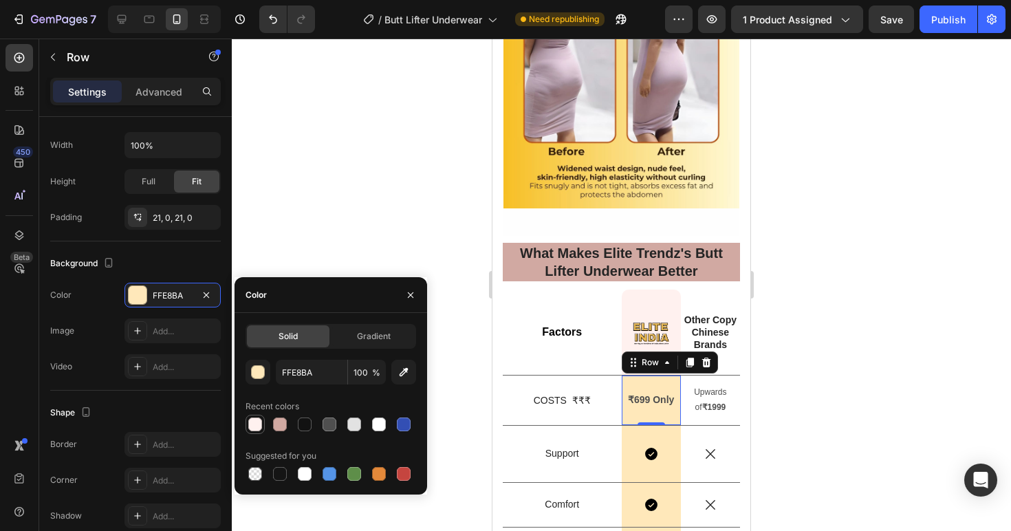
click at [254, 418] on div at bounding box center [255, 424] width 14 height 14
type input "FFF1EF"
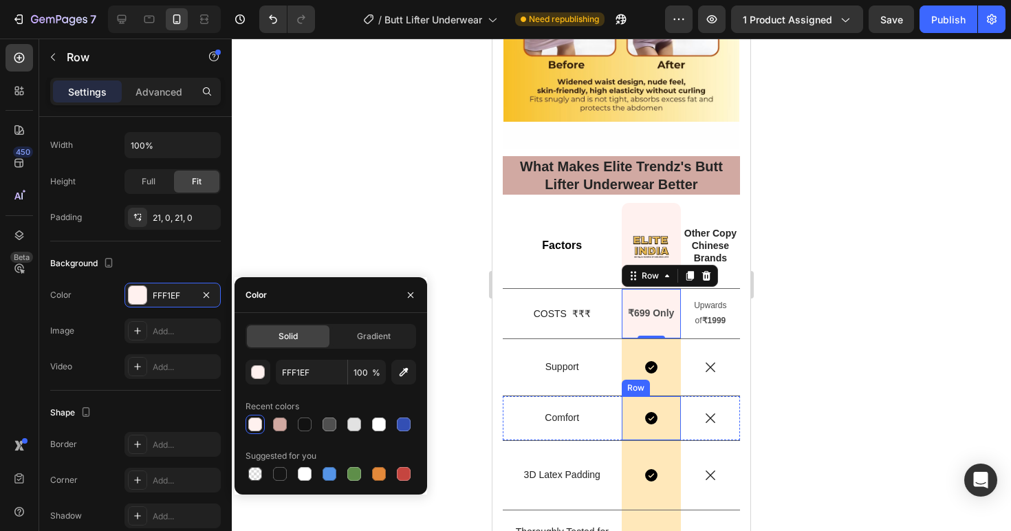
scroll to position [3626, 0]
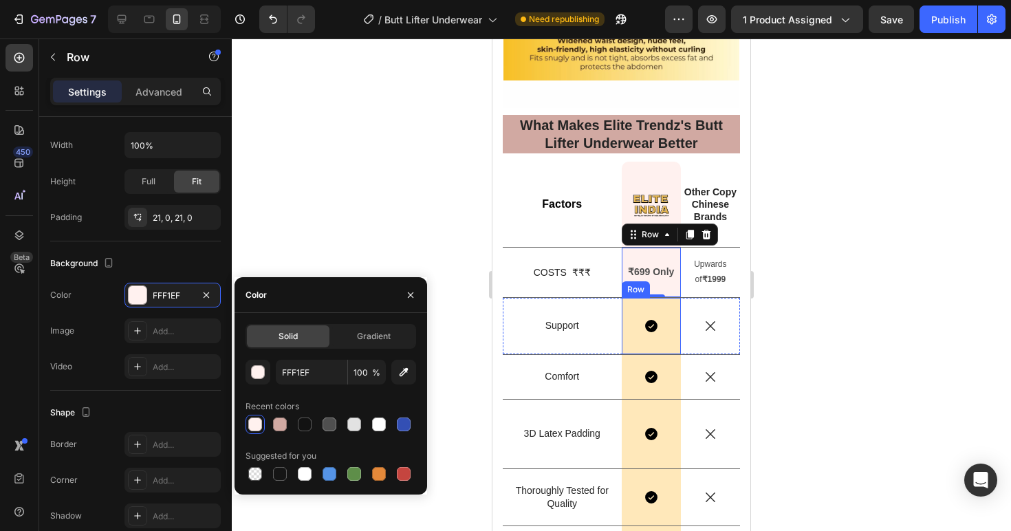
click at [658, 347] on div "Icon Row" at bounding box center [651, 326] width 59 height 56
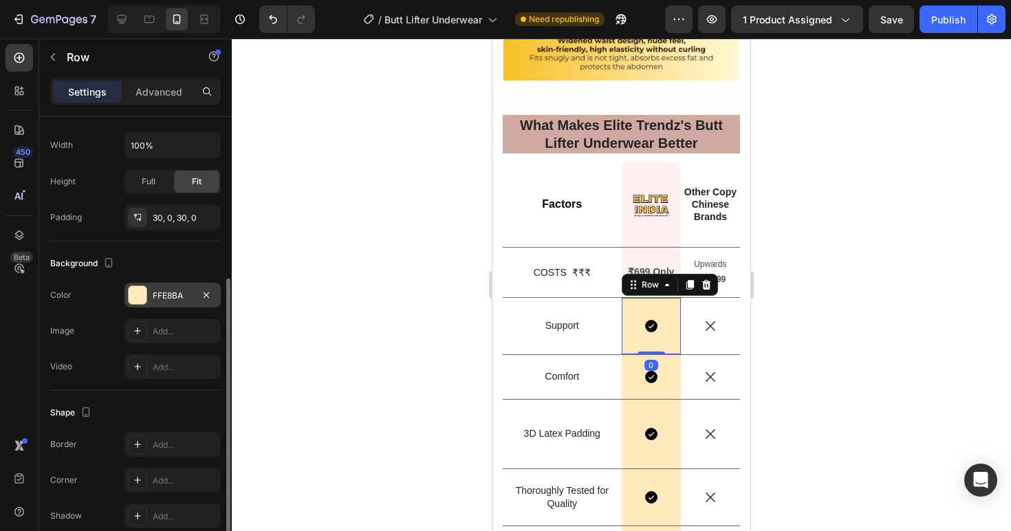
click at [136, 296] on div at bounding box center [138, 295] width 18 height 18
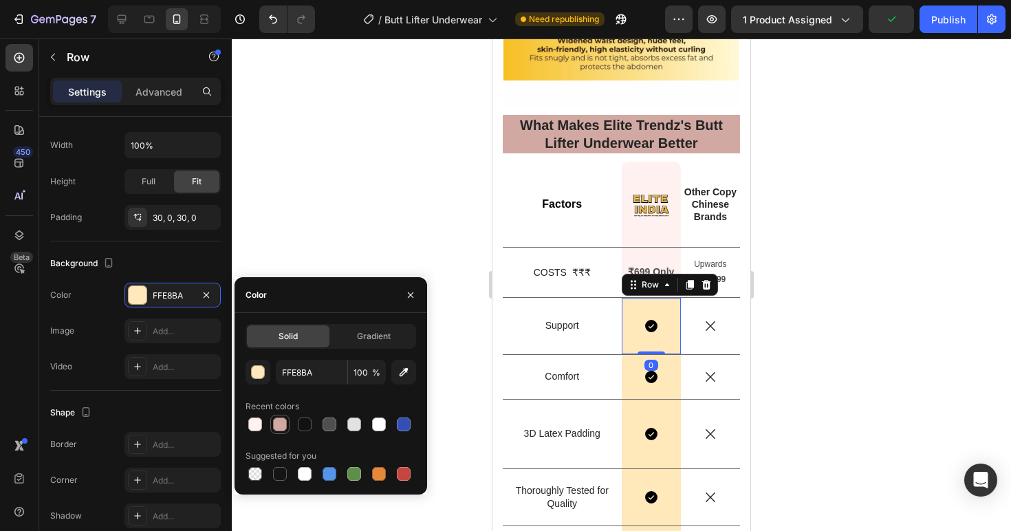
click at [278, 424] on div at bounding box center [280, 424] width 14 height 14
click at [252, 420] on div at bounding box center [255, 424] width 14 height 14
type input "FFF1EF"
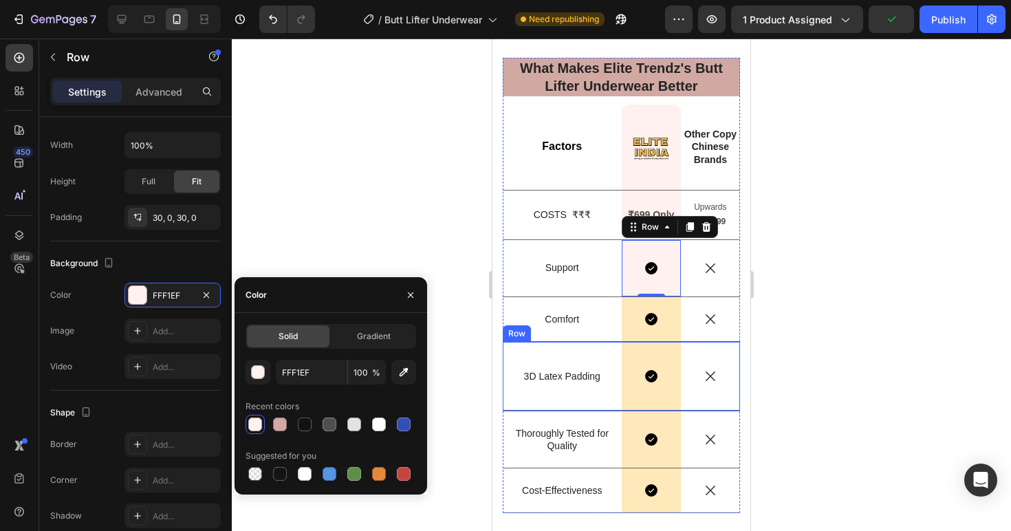
scroll to position [3750, 0]
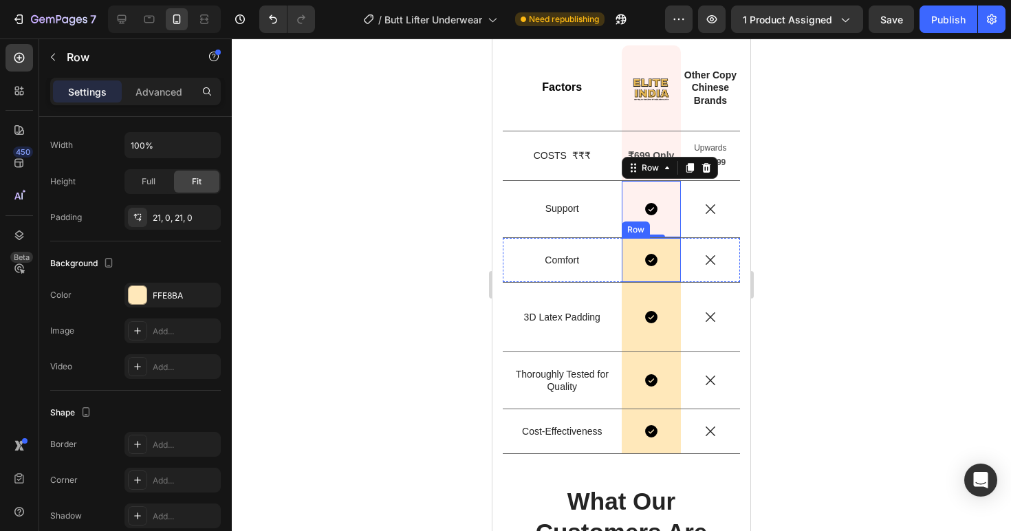
click at [661, 274] on div "Icon Row" at bounding box center [651, 260] width 59 height 44
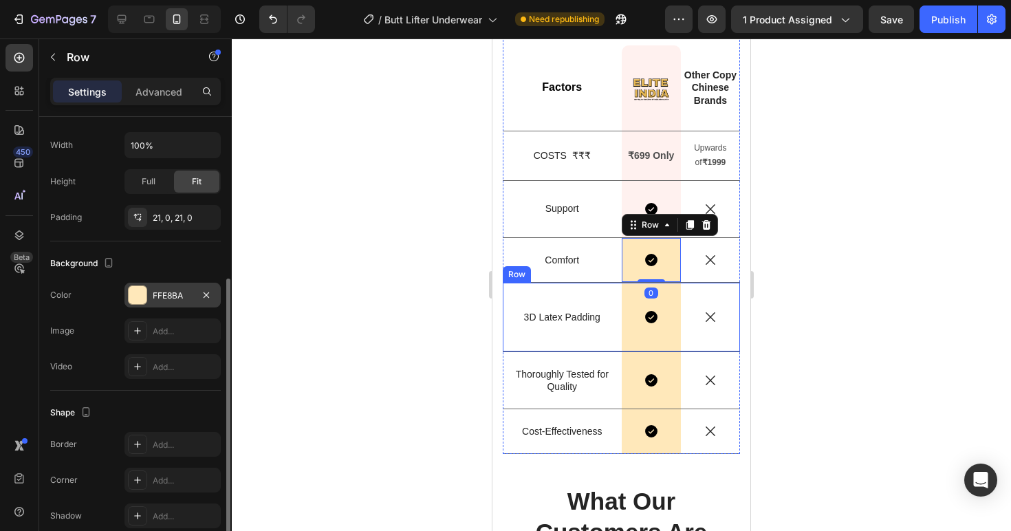
click at [191, 293] on div "FFE8BA" at bounding box center [173, 296] width 40 height 12
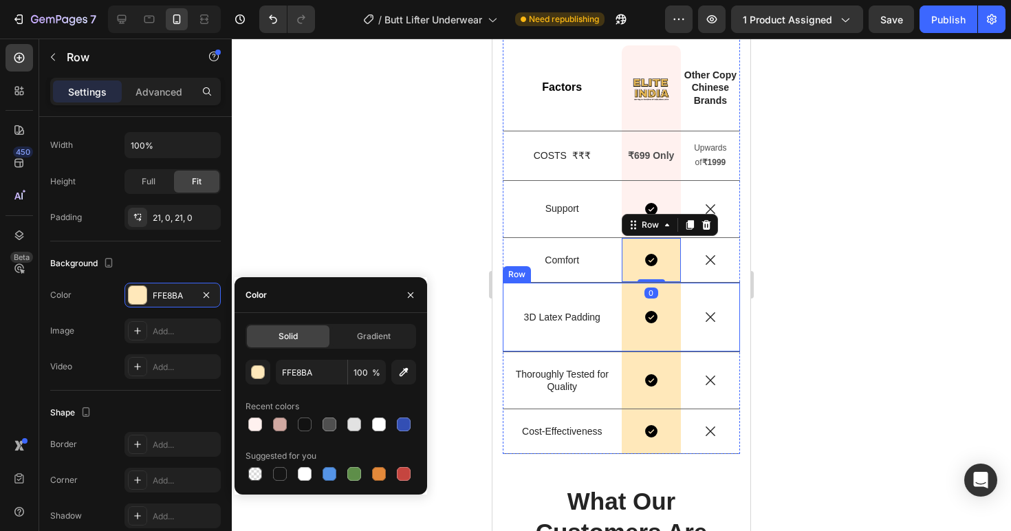
click at [258, 424] on div at bounding box center [255, 424] width 14 height 14
type input "FFF1EF"
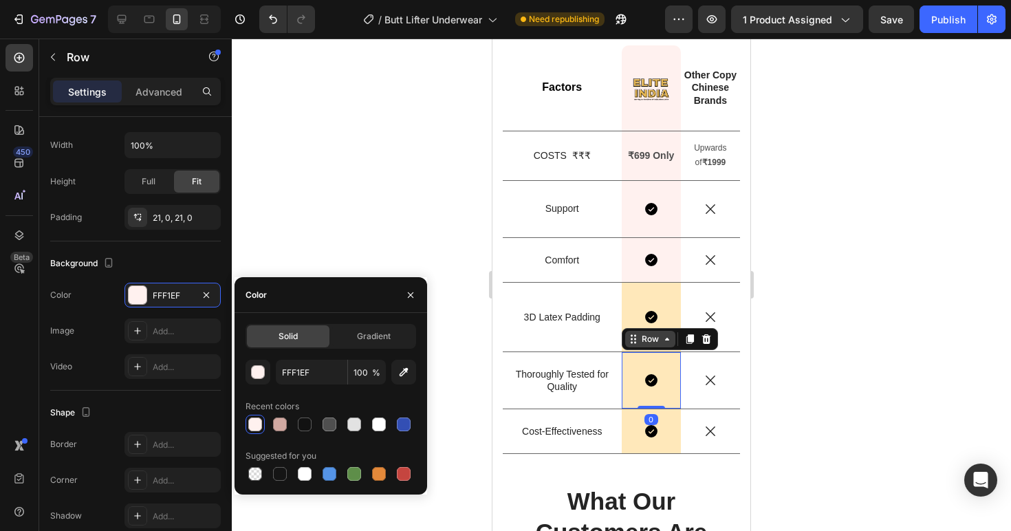
click at [632, 341] on div "Row" at bounding box center [650, 339] width 50 height 17
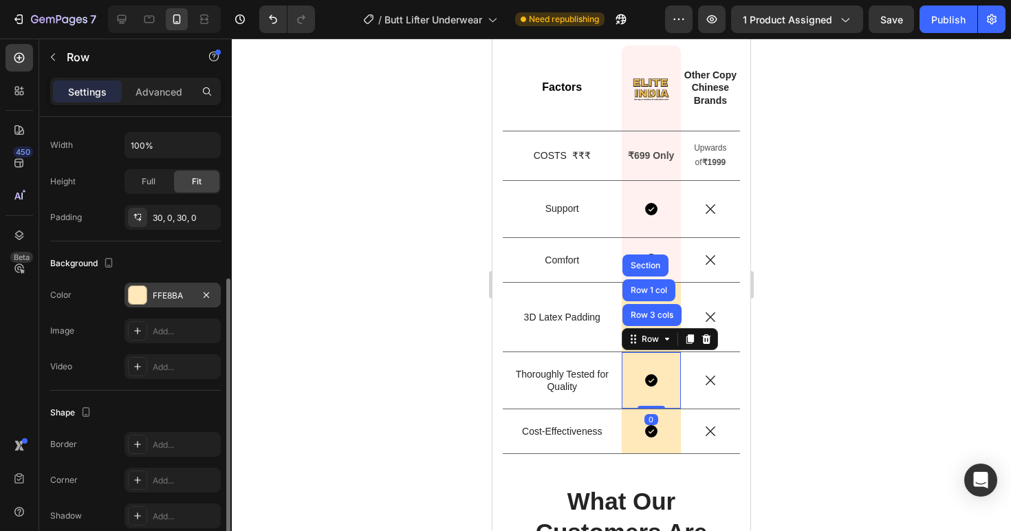
click at [160, 292] on div "FFE8BA" at bounding box center [173, 296] width 40 height 12
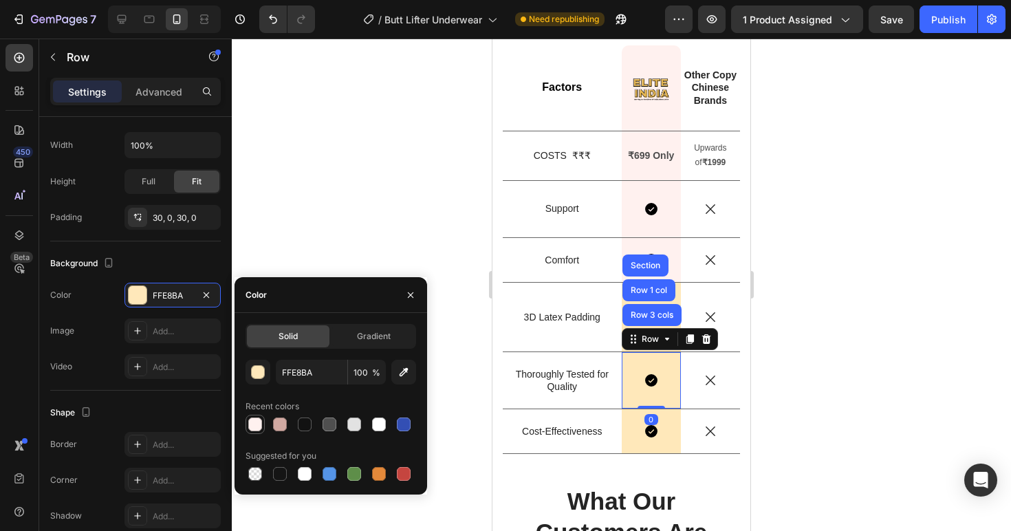
click at [256, 419] on div at bounding box center [255, 424] width 14 height 14
type input "FFF1EF"
click at [626, 441] on div "Icon Row" at bounding box center [651, 431] width 59 height 44
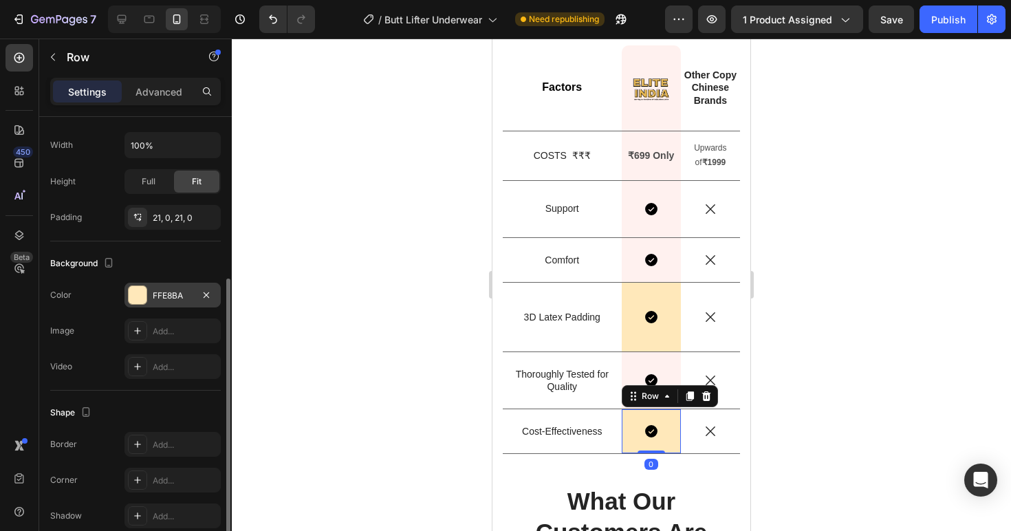
click at [177, 291] on div "FFE8BA" at bounding box center [173, 296] width 40 height 12
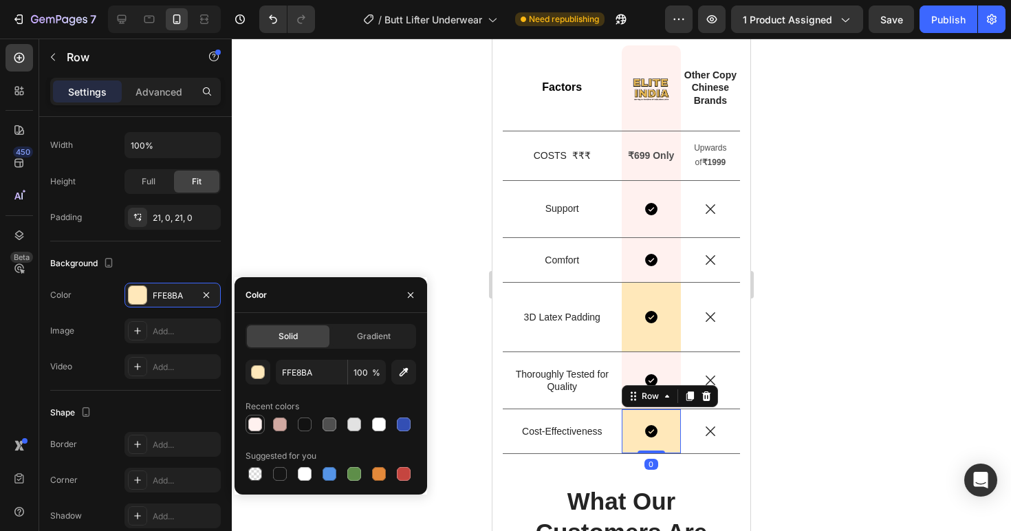
click at [263, 427] on div at bounding box center [255, 424] width 17 height 17
type input "FFF1EF"
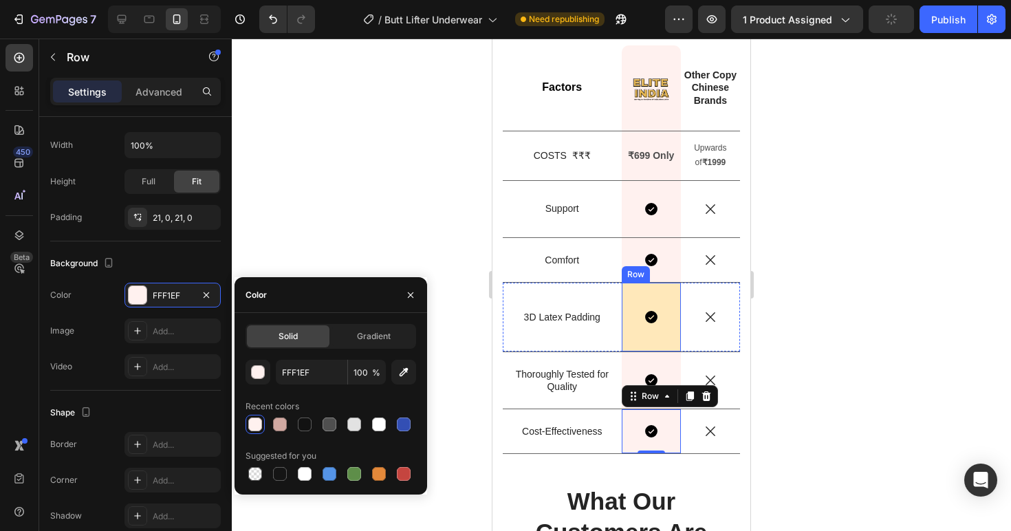
click at [626, 339] on div "Icon Row" at bounding box center [651, 317] width 59 height 69
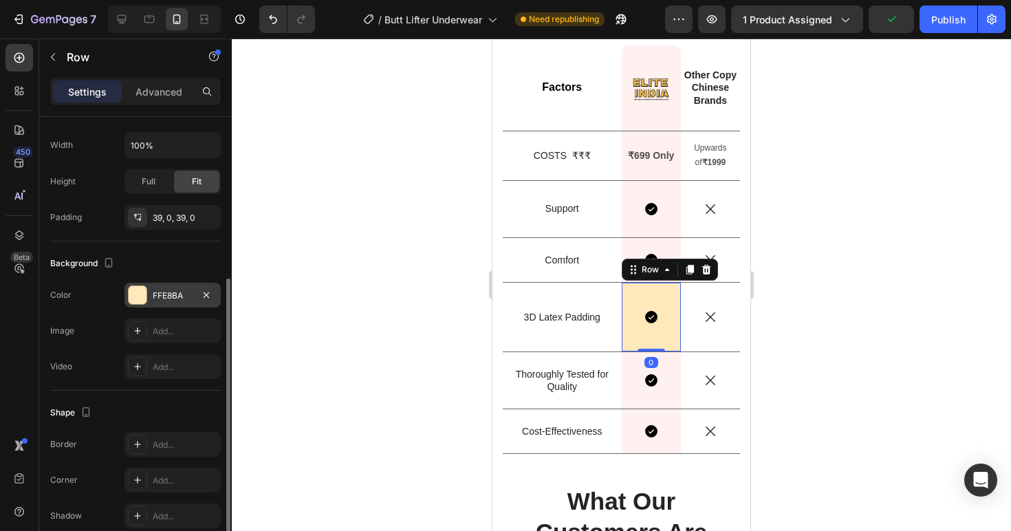
click at [157, 296] on div "FFE8BA" at bounding box center [173, 296] width 40 height 12
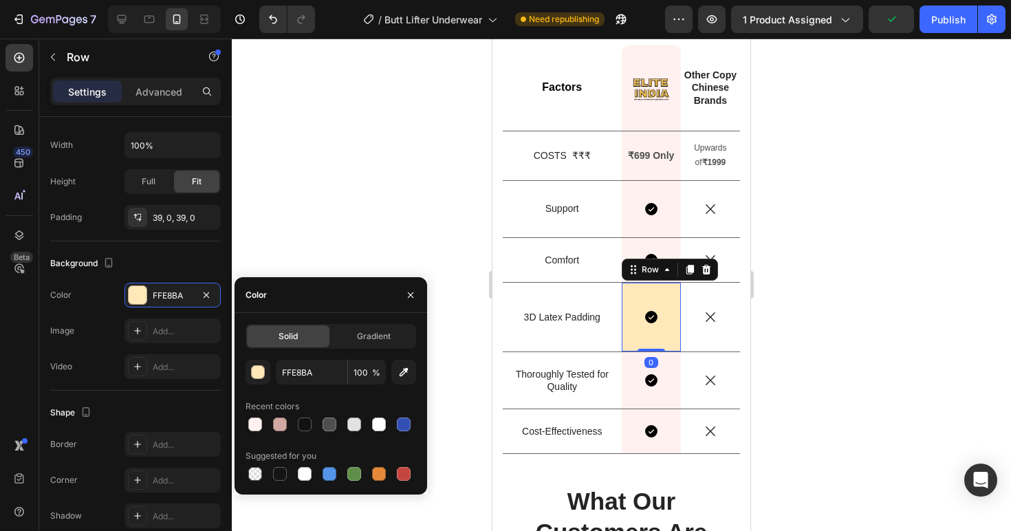
drag, startPoint x: 255, startPoint y: 427, endPoint x: 416, endPoint y: 415, distance: 161.4
click at [256, 427] on div at bounding box center [255, 424] width 14 height 14
type input "FFF1EF"
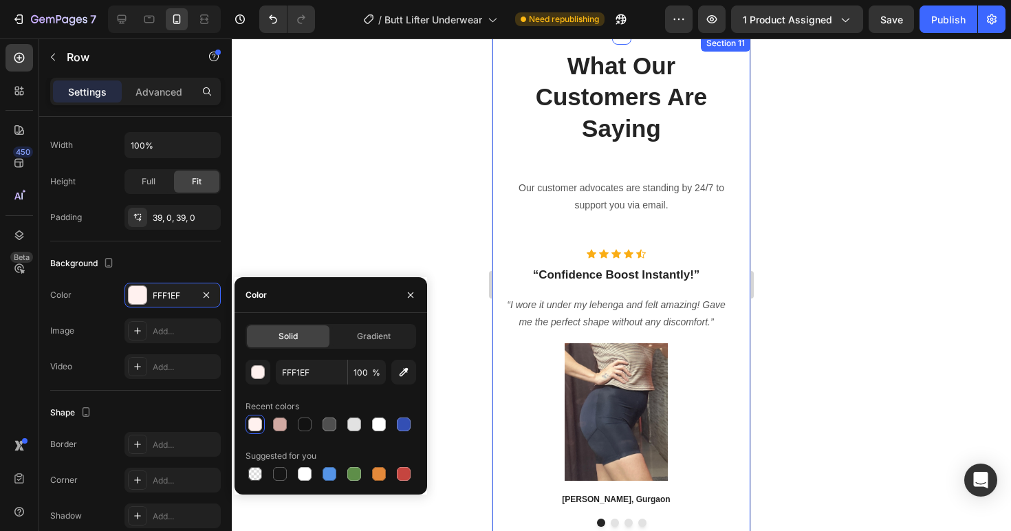
scroll to position [4171, 0]
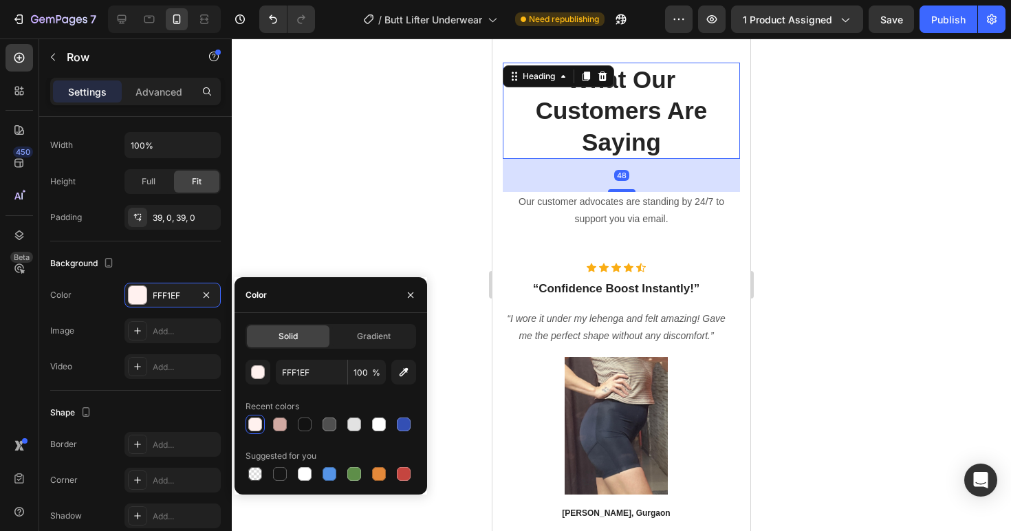
click at [675, 130] on p "What Our Customers Are Saying" at bounding box center [621, 111] width 235 height 94
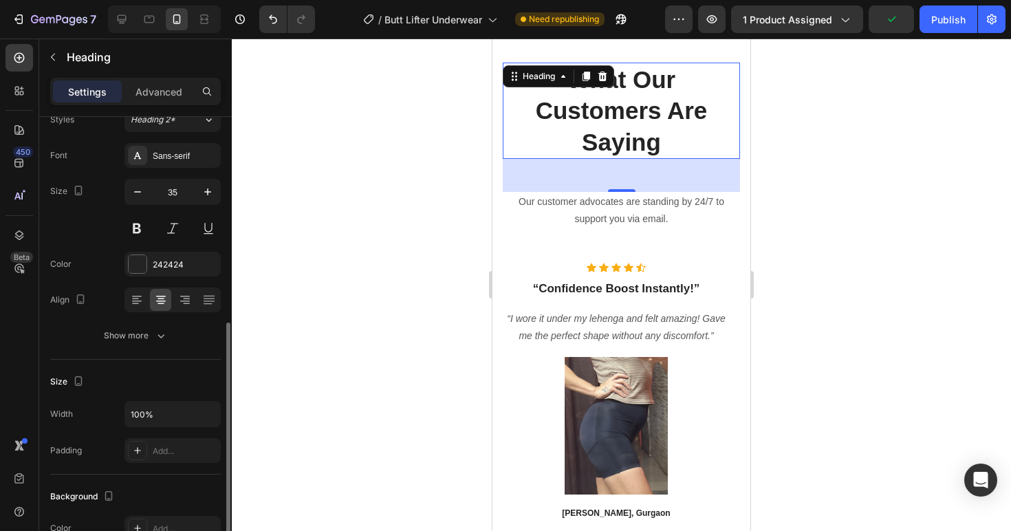
scroll to position [172, 0]
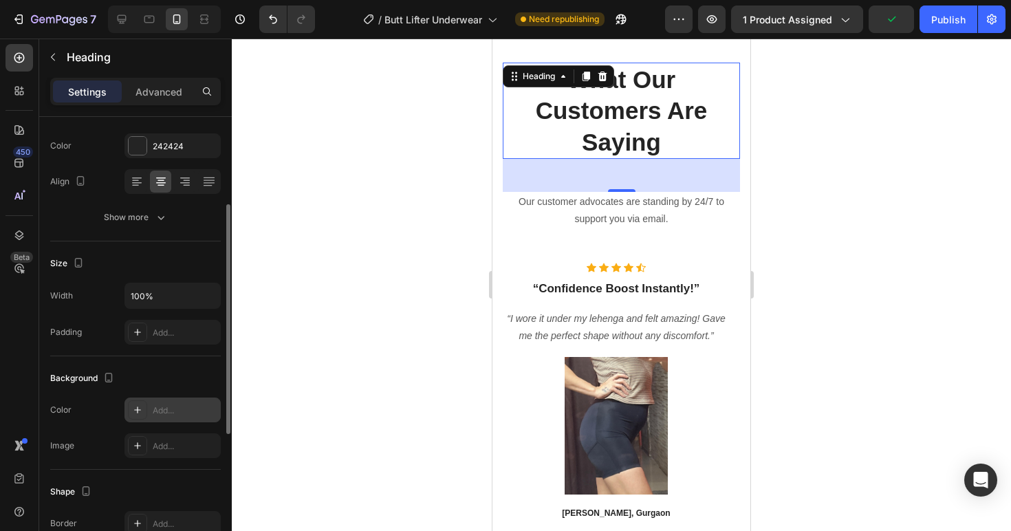
click at [169, 404] on div "Add..." at bounding box center [185, 410] width 65 height 12
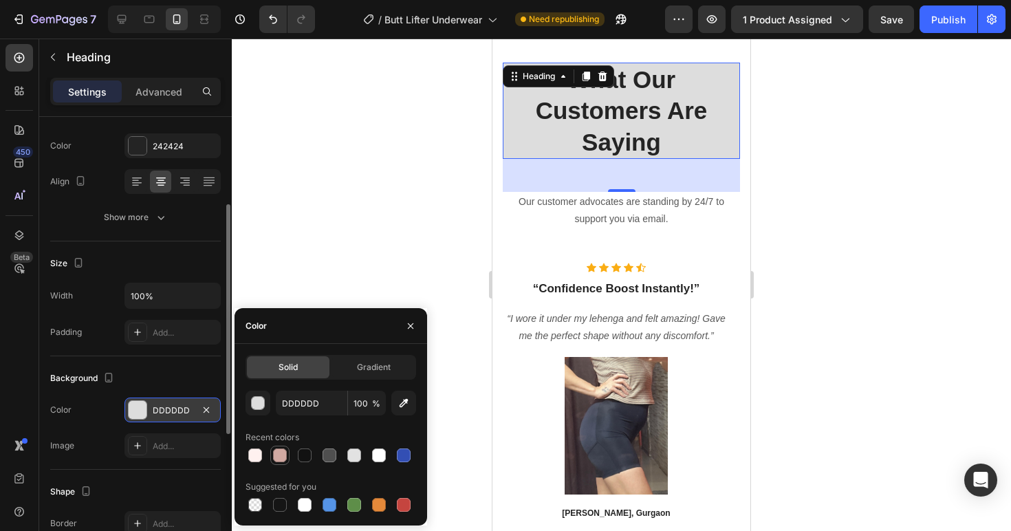
click at [278, 459] on div at bounding box center [280, 455] width 14 height 14
type input "D1A9A2"
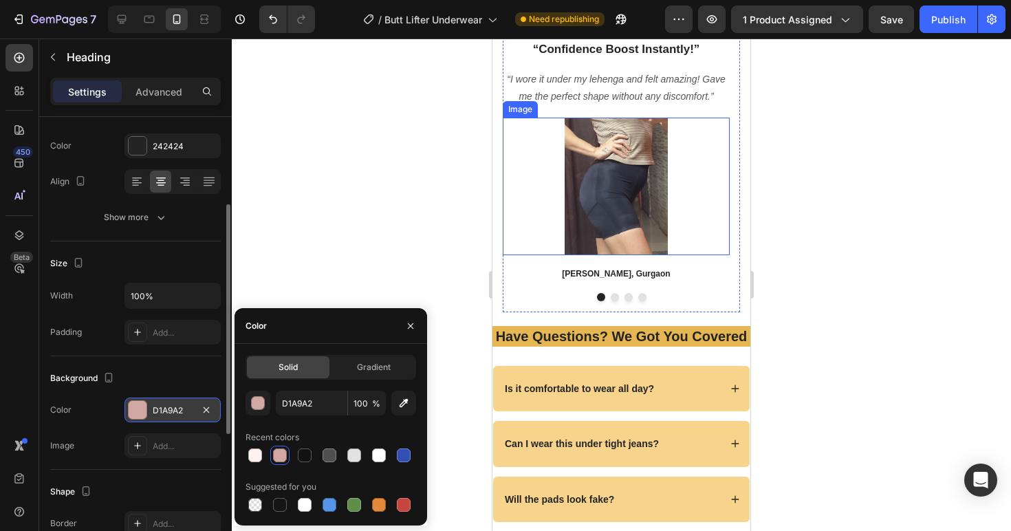
scroll to position [4437, 0]
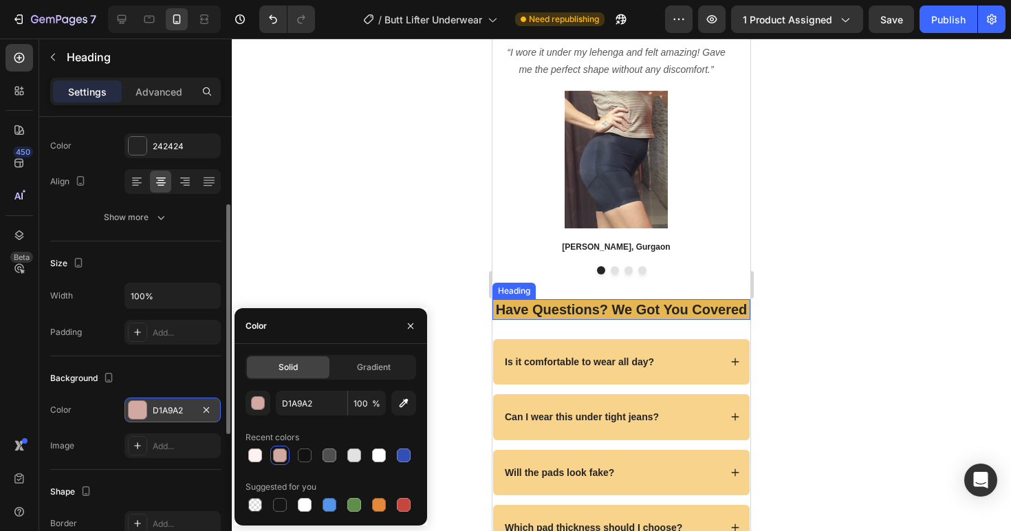
click at [686, 320] on h2 "Have Questions? We Got You Covered" at bounding box center [621, 309] width 258 height 21
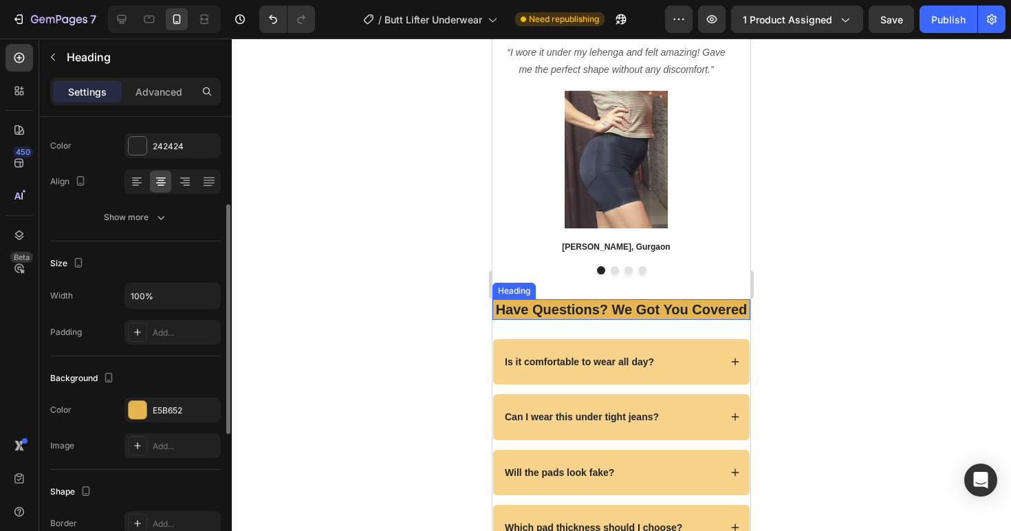
scroll to position [172, 0]
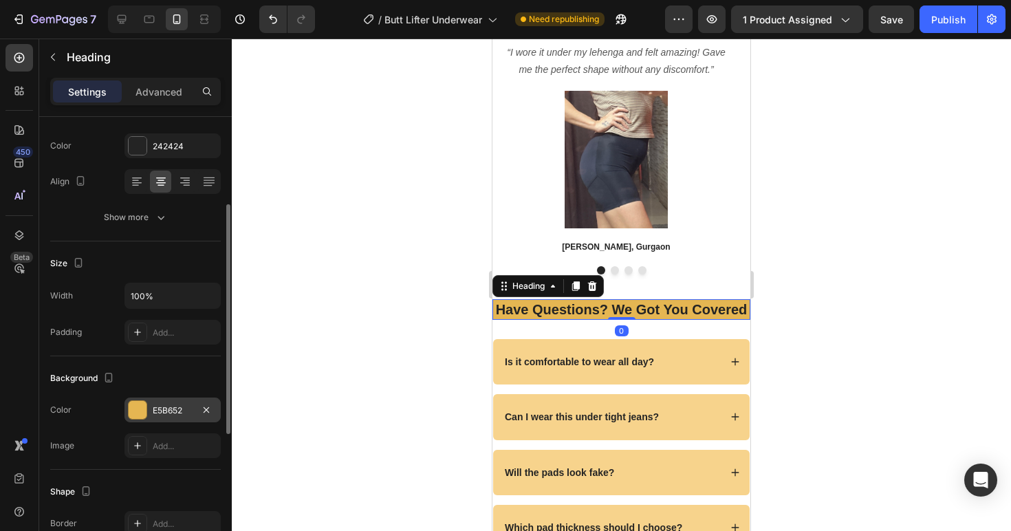
click at [155, 407] on div "E5B652" at bounding box center [173, 410] width 40 height 12
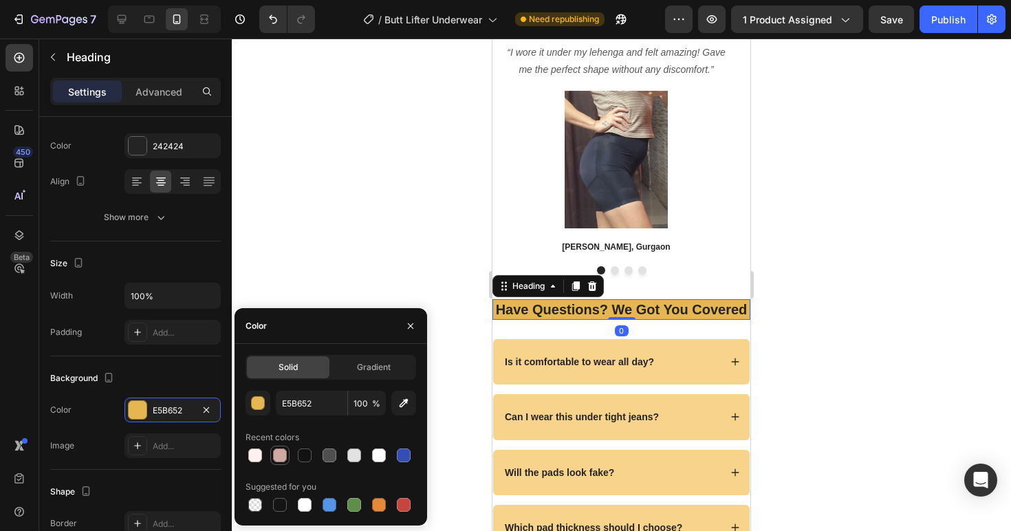
click at [278, 455] on div at bounding box center [280, 455] width 14 height 14
type input "D1A9A2"
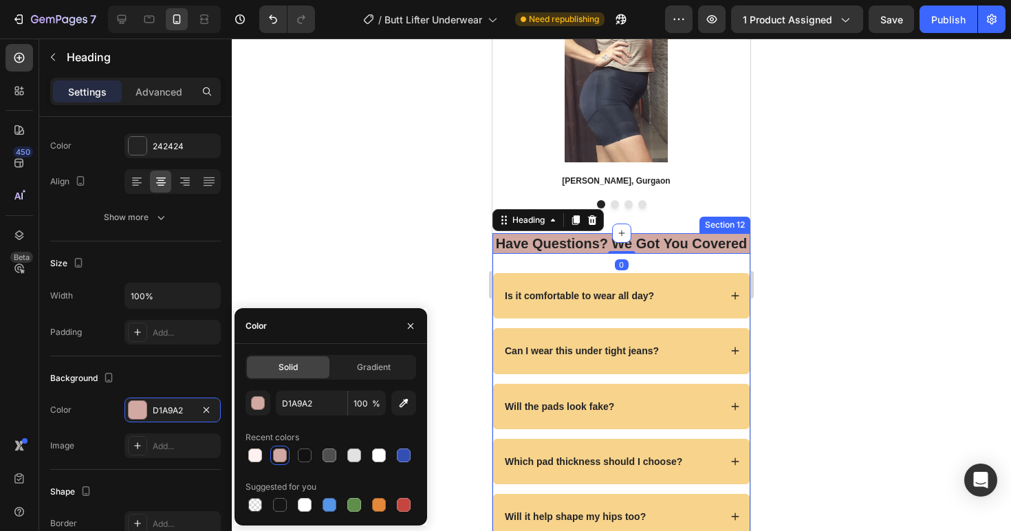
scroll to position [4563, 0]
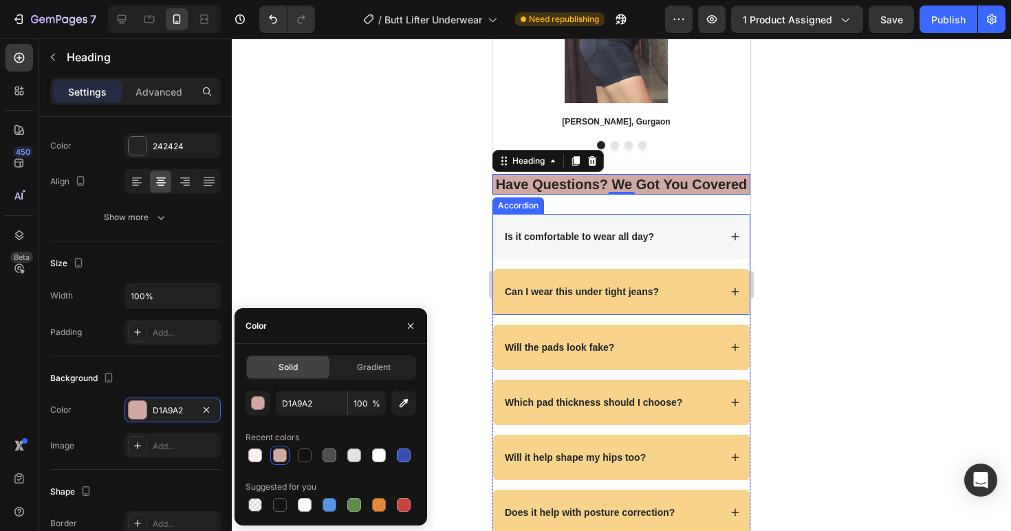
click at [625, 245] on div "Is it comfortable to wear all day?" at bounding box center [579, 236] width 153 height 17
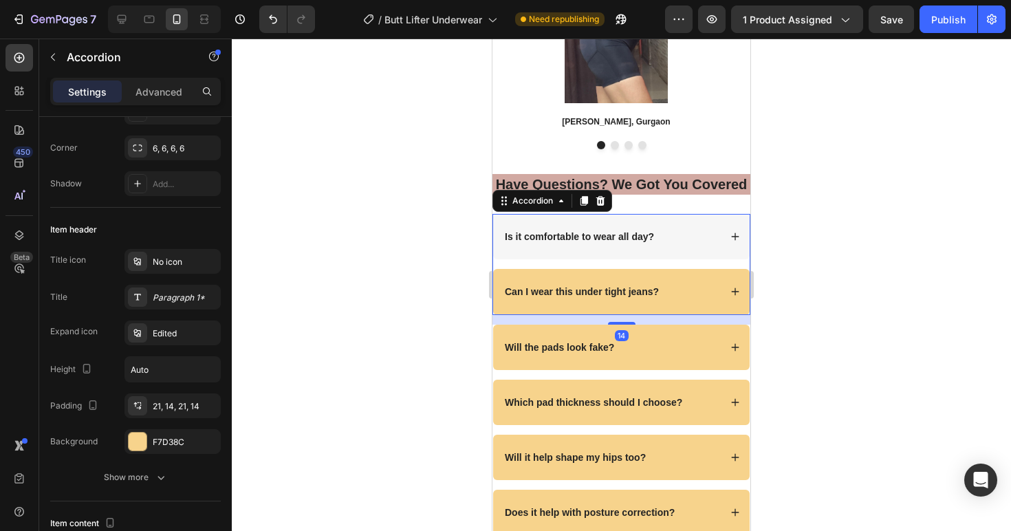
scroll to position [0, 0]
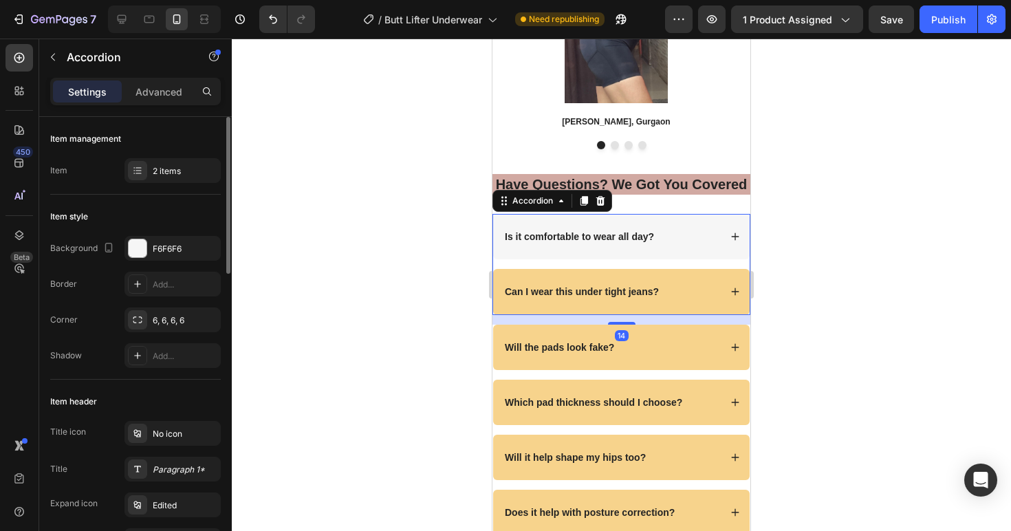
click at [687, 245] on div "Is it comfortable to wear all day?" at bounding box center [611, 236] width 217 height 17
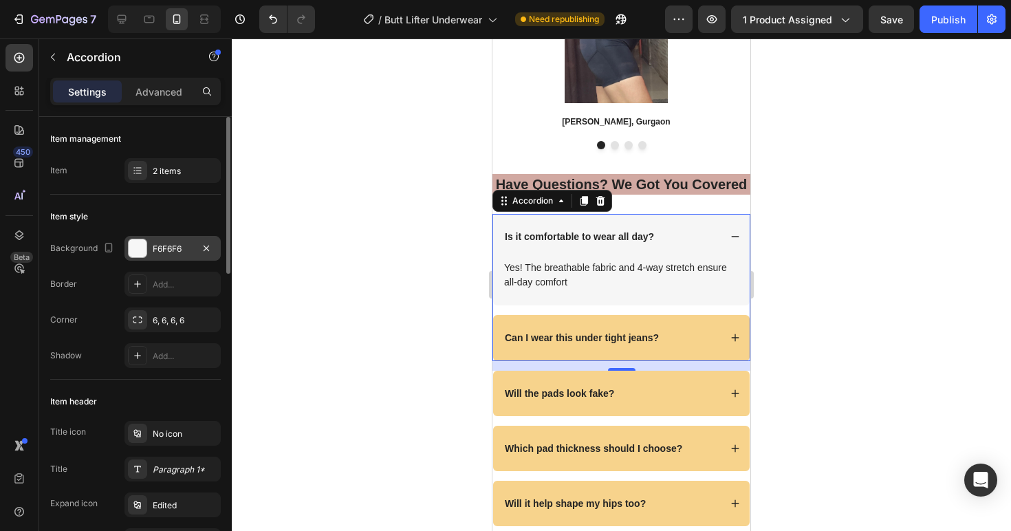
click at [154, 252] on div "F6F6F6" at bounding box center [173, 249] width 40 height 12
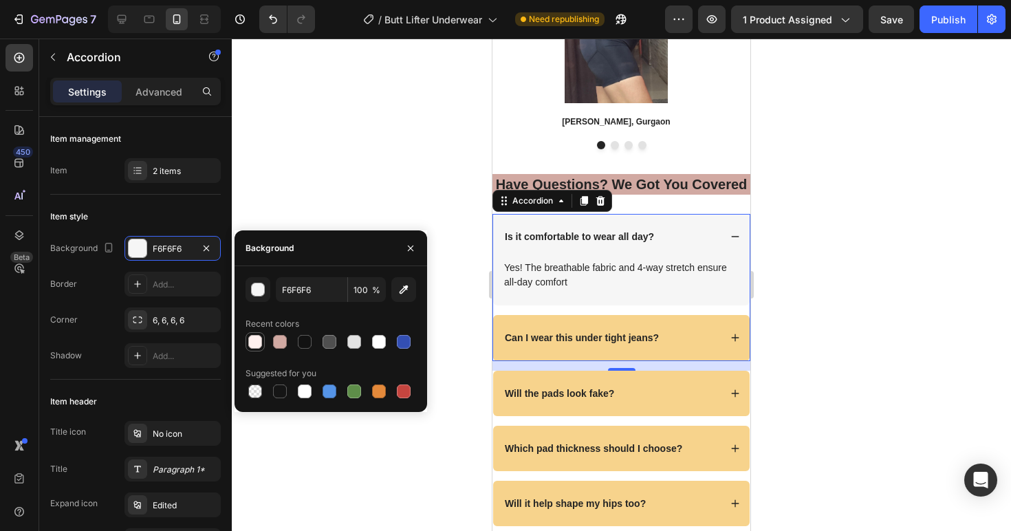
click at [252, 345] on div at bounding box center [255, 342] width 14 height 14
type input "FFF1EF"
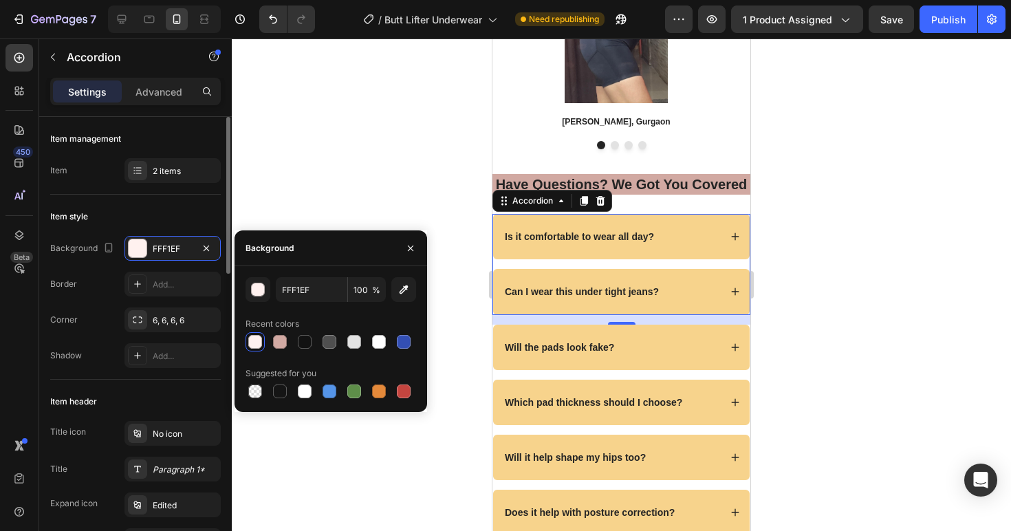
scroll to position [124, 0]
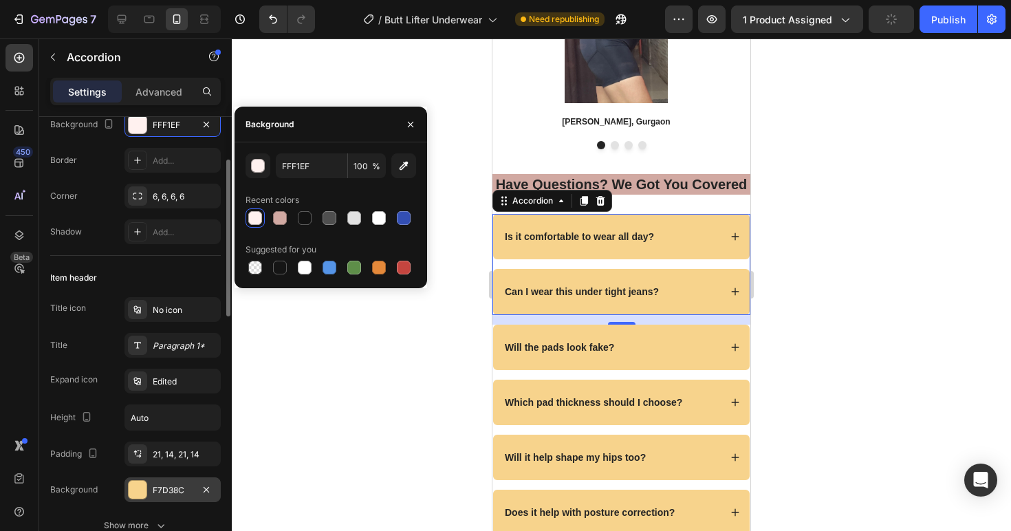
click at [144, 490] on div at bounding box center [138, 490] width 18 height 18
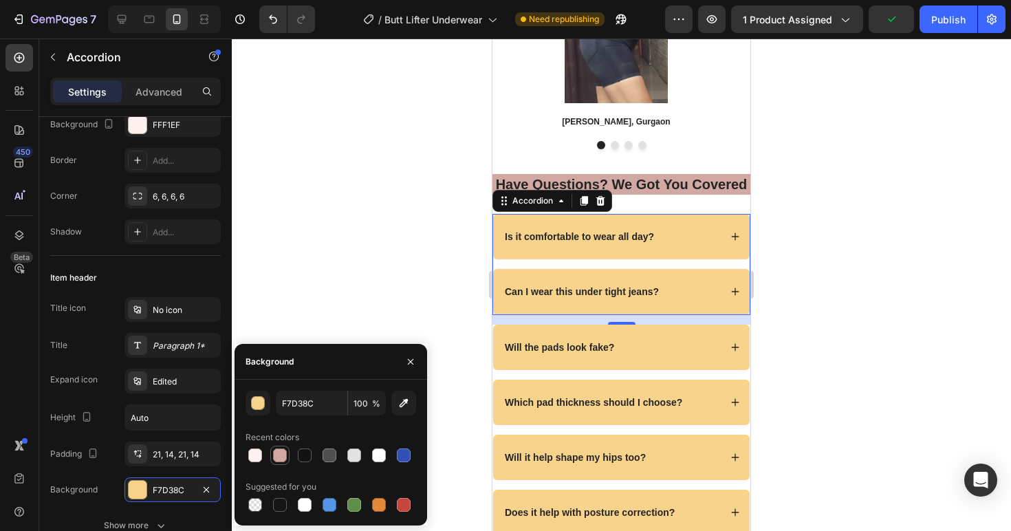
click at [276, 453] on div at bounding box center [280, 455] width 14 height 14
type input "D1A9A2"
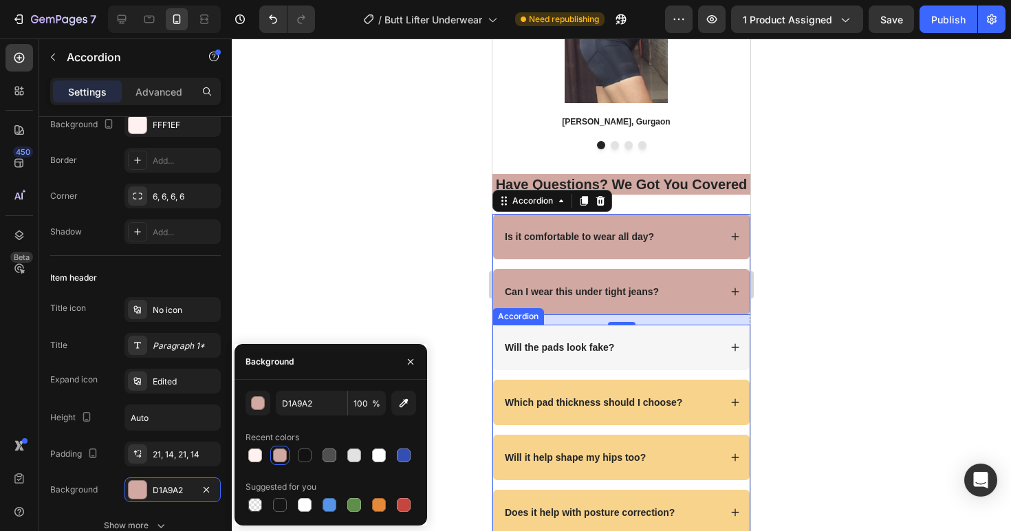
click at [662, 370] on div "Will the pads look fake?" at bounding box center [621, 347] width 257 height 45
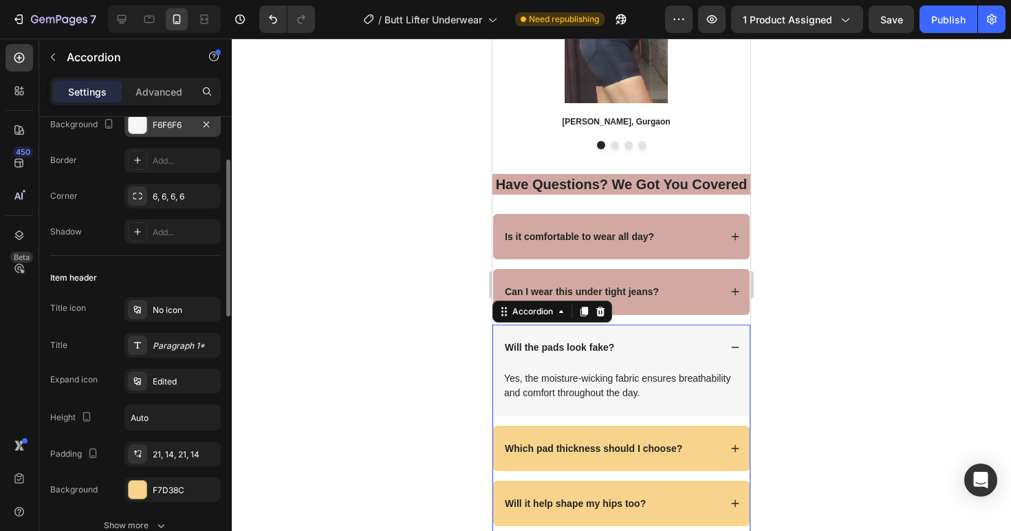
click at [169, 131] on div "F6F6F6" at bounding box center [173, 125] width 40 height 12
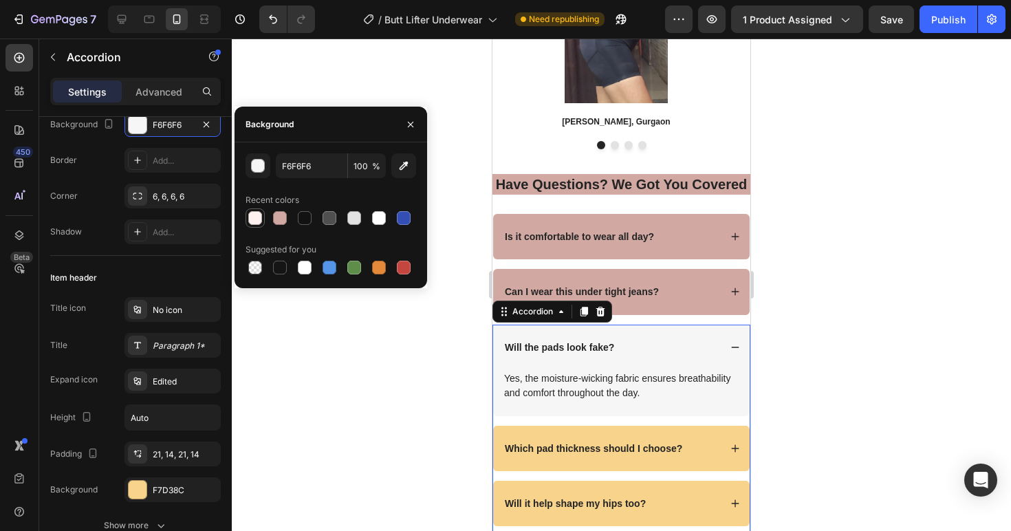
click at [256, 216] on div at bounding box center [255, 218] width 14 height 14
type input "FFF1EF"
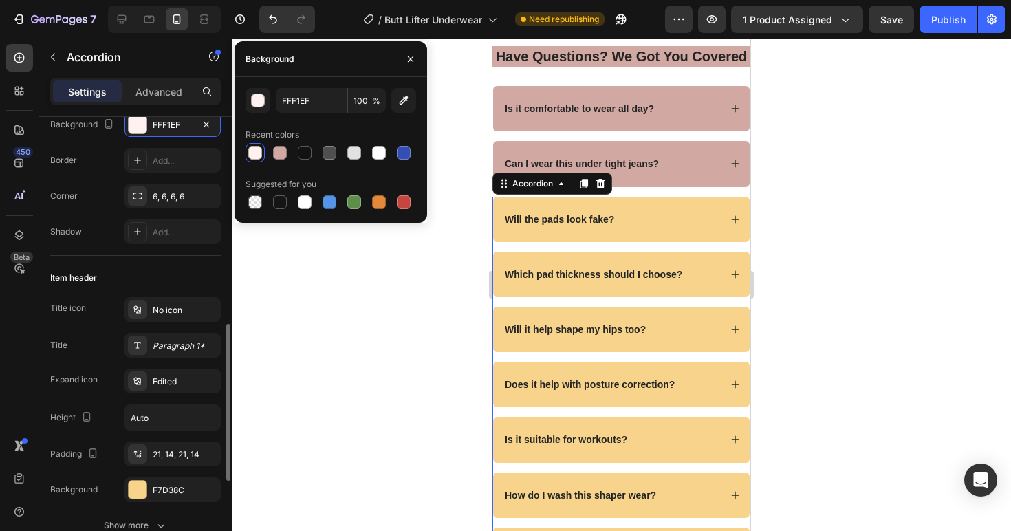
scroll to position [246, 0]
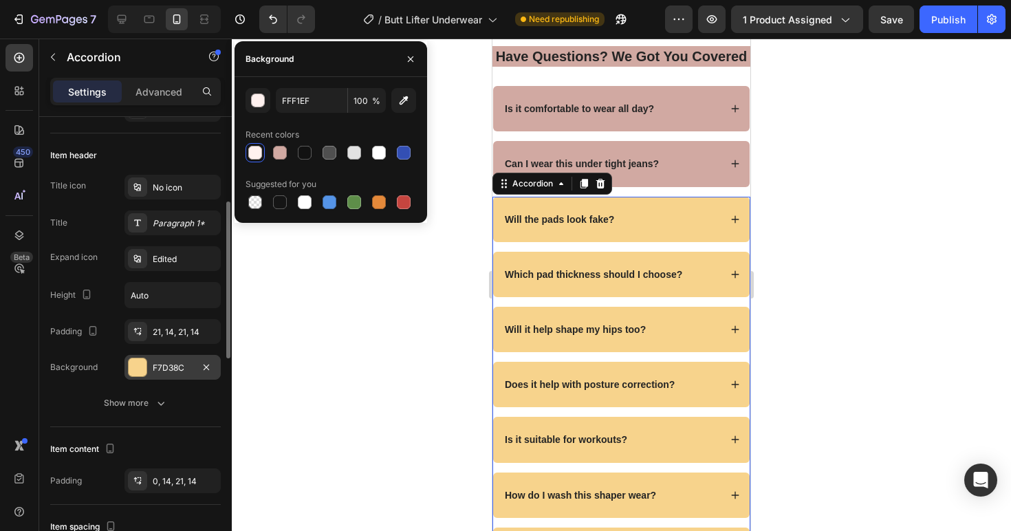
click at [170, 362] on div "F7D38C" at bounding box center [173, 368] width 40 height 12
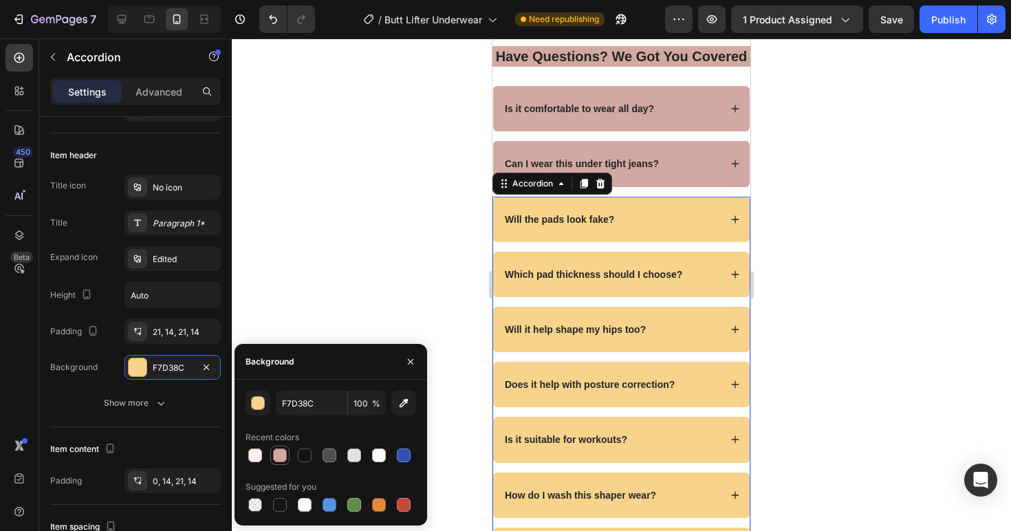
click at [275, 459] on div at bounding box center [280, 455] width 14 height 14
type input "D1A9A2"
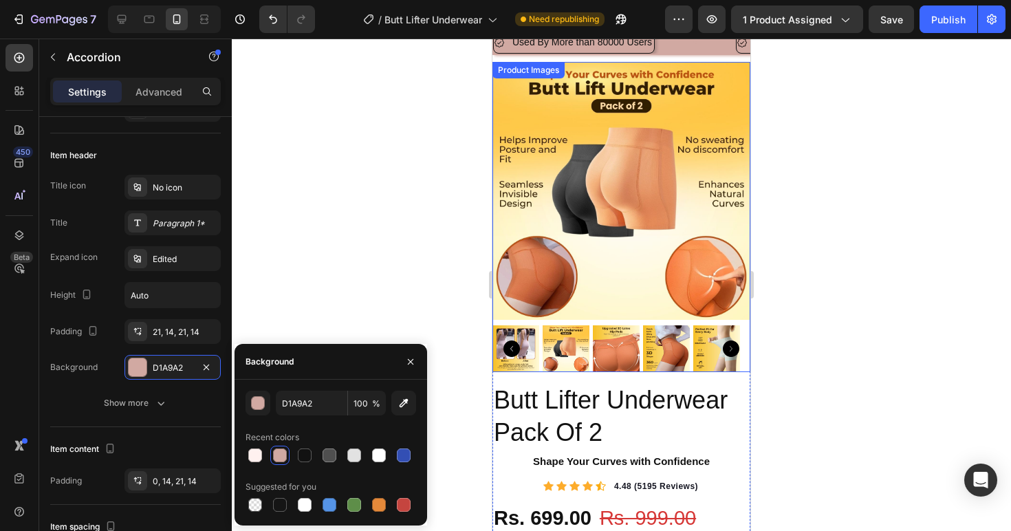
scroll to position [0, 0]
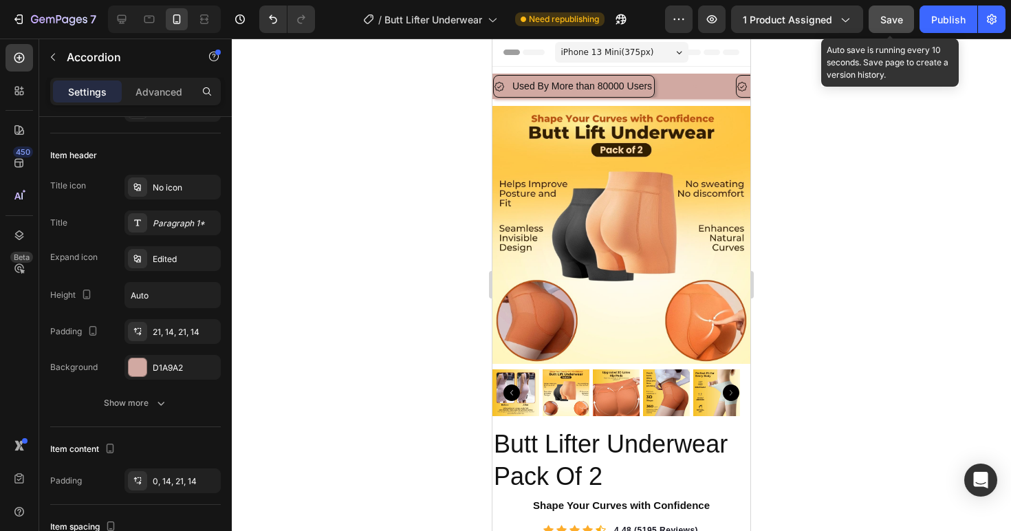
click at [873, 20] on button "Save" at bounding box center [891, 20] width 45 height 28
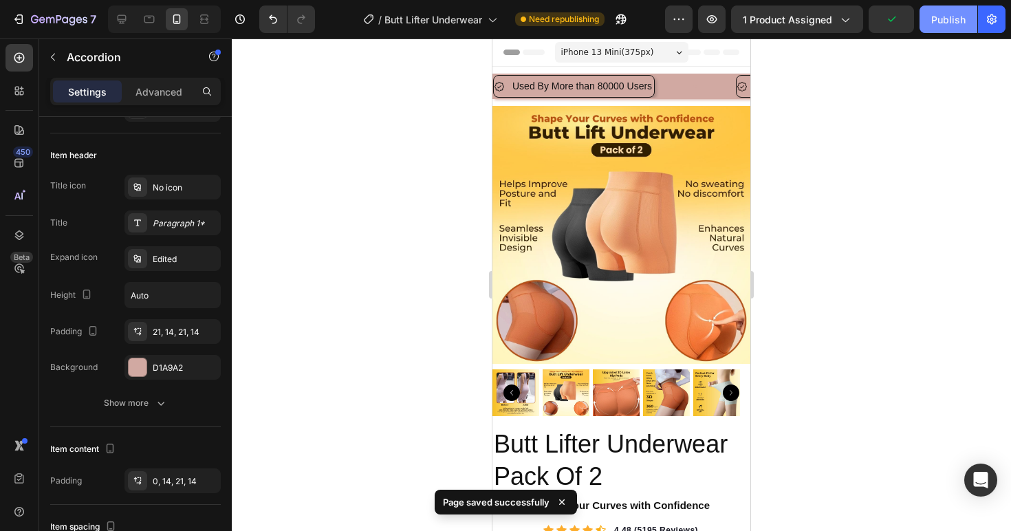
click at [948, 30] on button "Publish" at bounding box center [949, 20] width 58 height 28
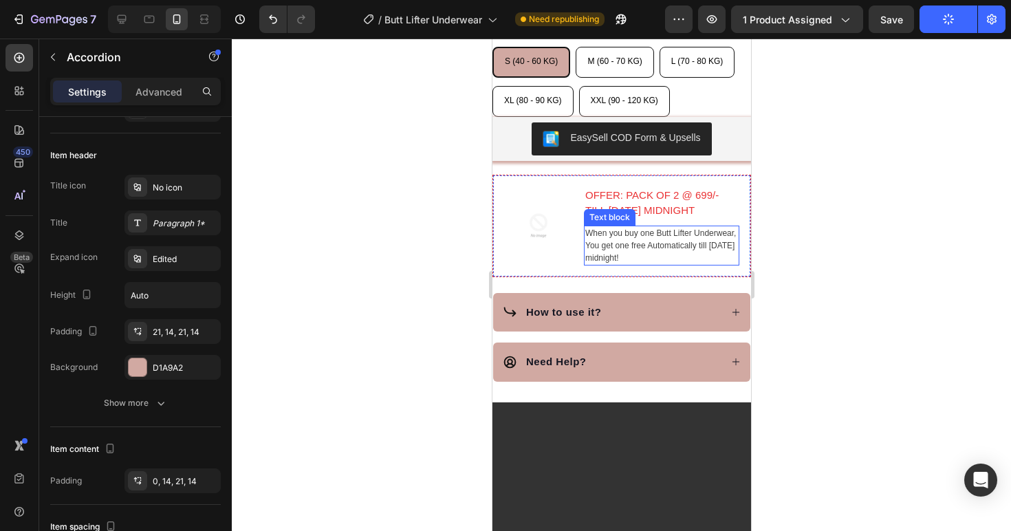
scroll to position [663, 0]
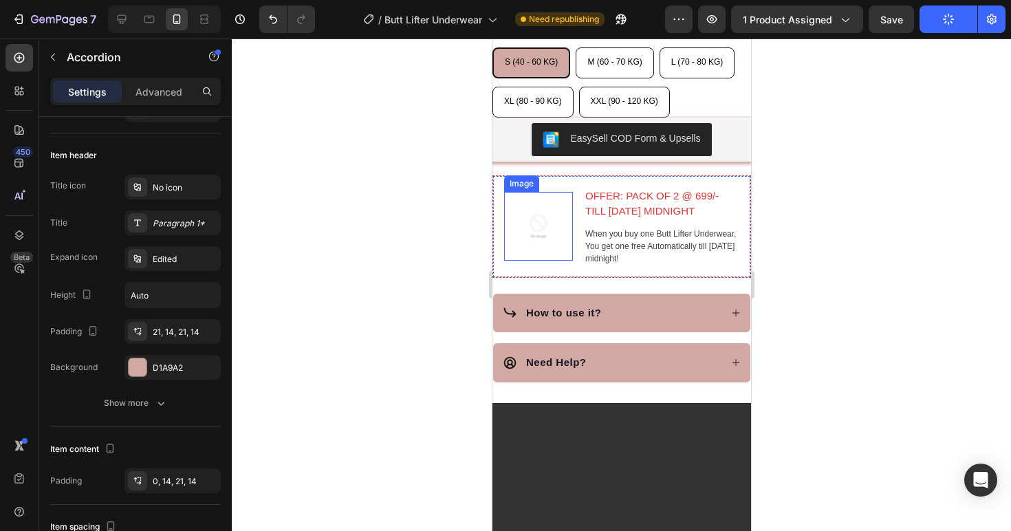
click at [550, 219] on img at bounding box center [537, 226] width 69 height 69
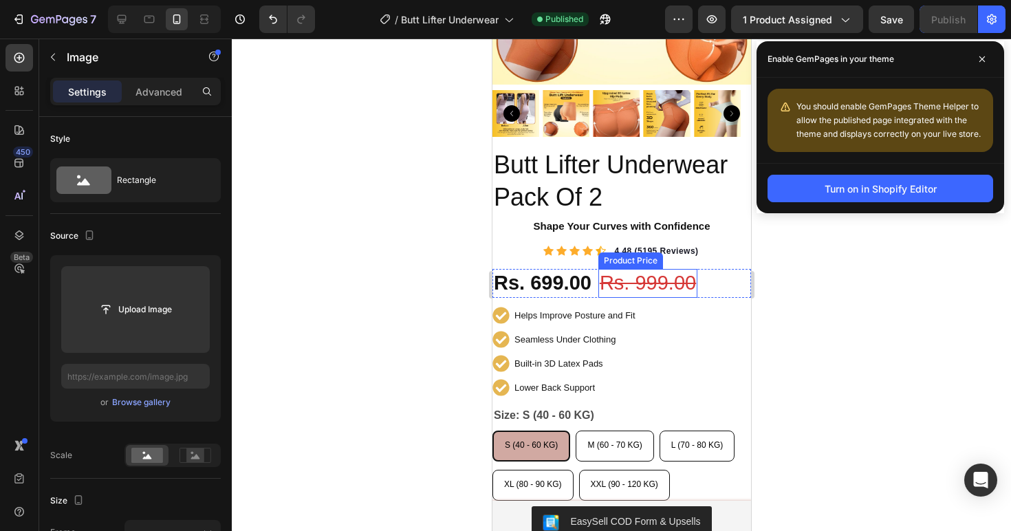
scroll to position [0, 0]
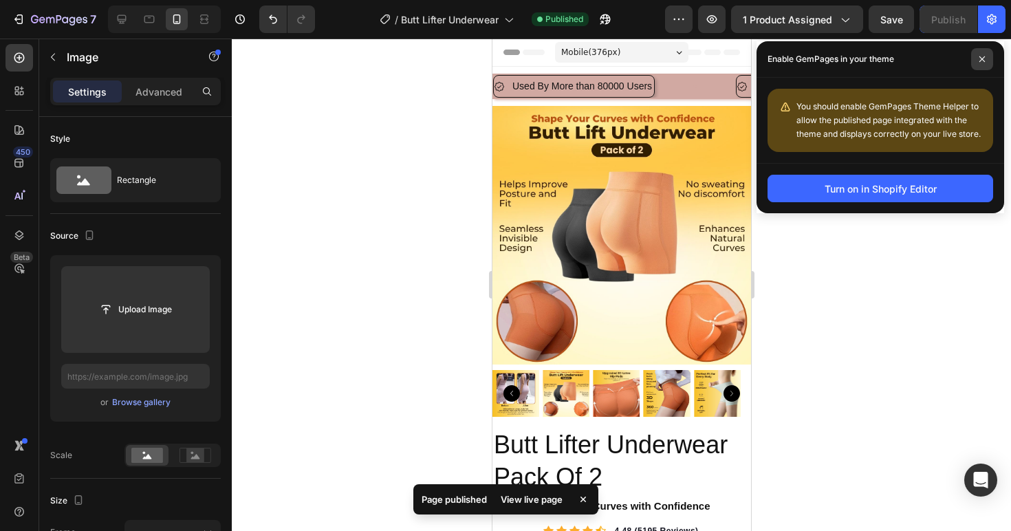
click at [983, 58] on icon at bounding box center [982, 59] width 7 height 7
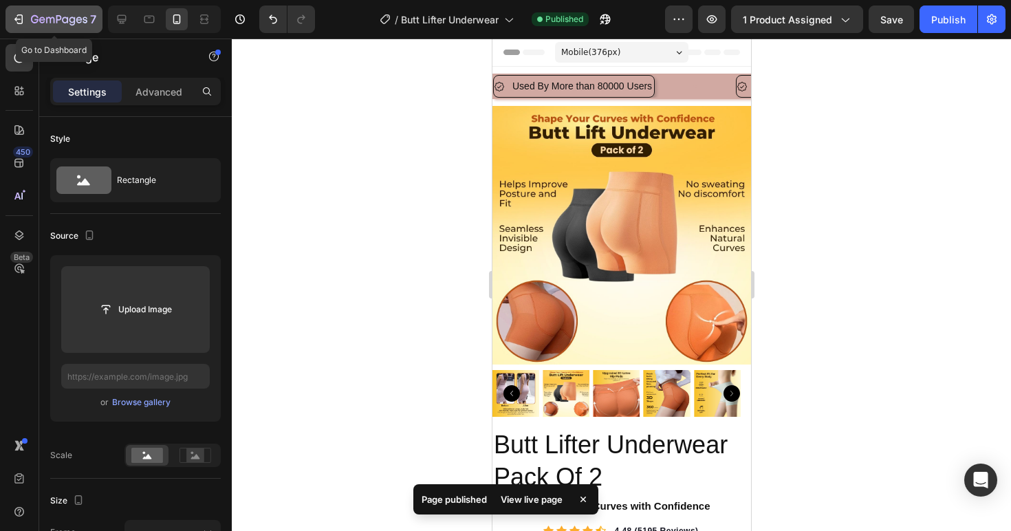
click at [26, 18] on div "7" at bounding box center [54, 19] width 85 height 17
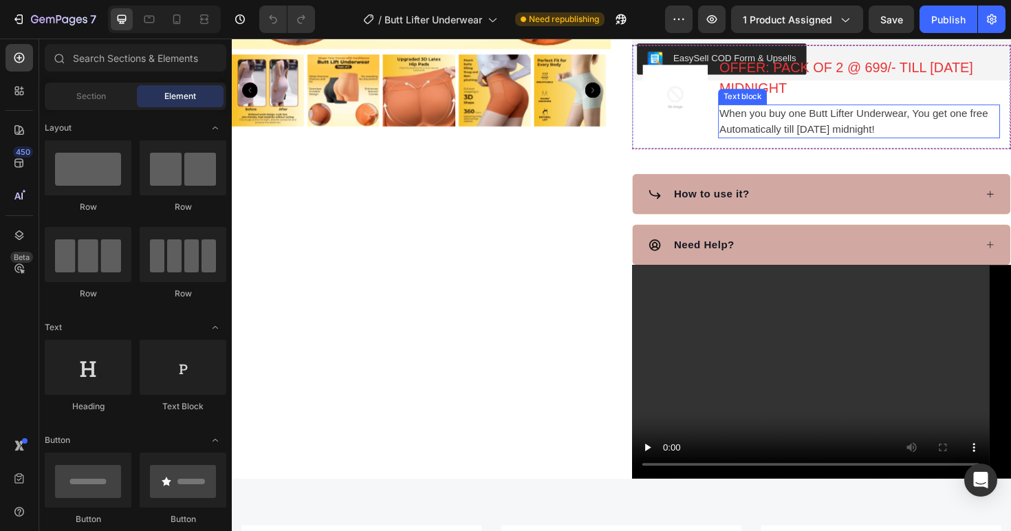
scroll to position [460, 0]
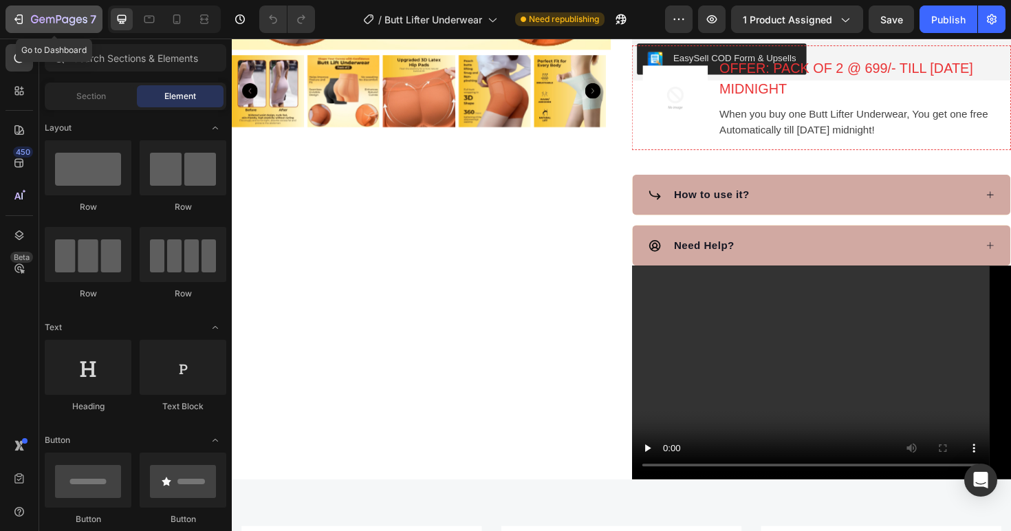
click at [43, 13] on div "7" at bounding box center [63, 19] width 65 height 17
